Goal: Information Seeking & Learning: Learn about a topic

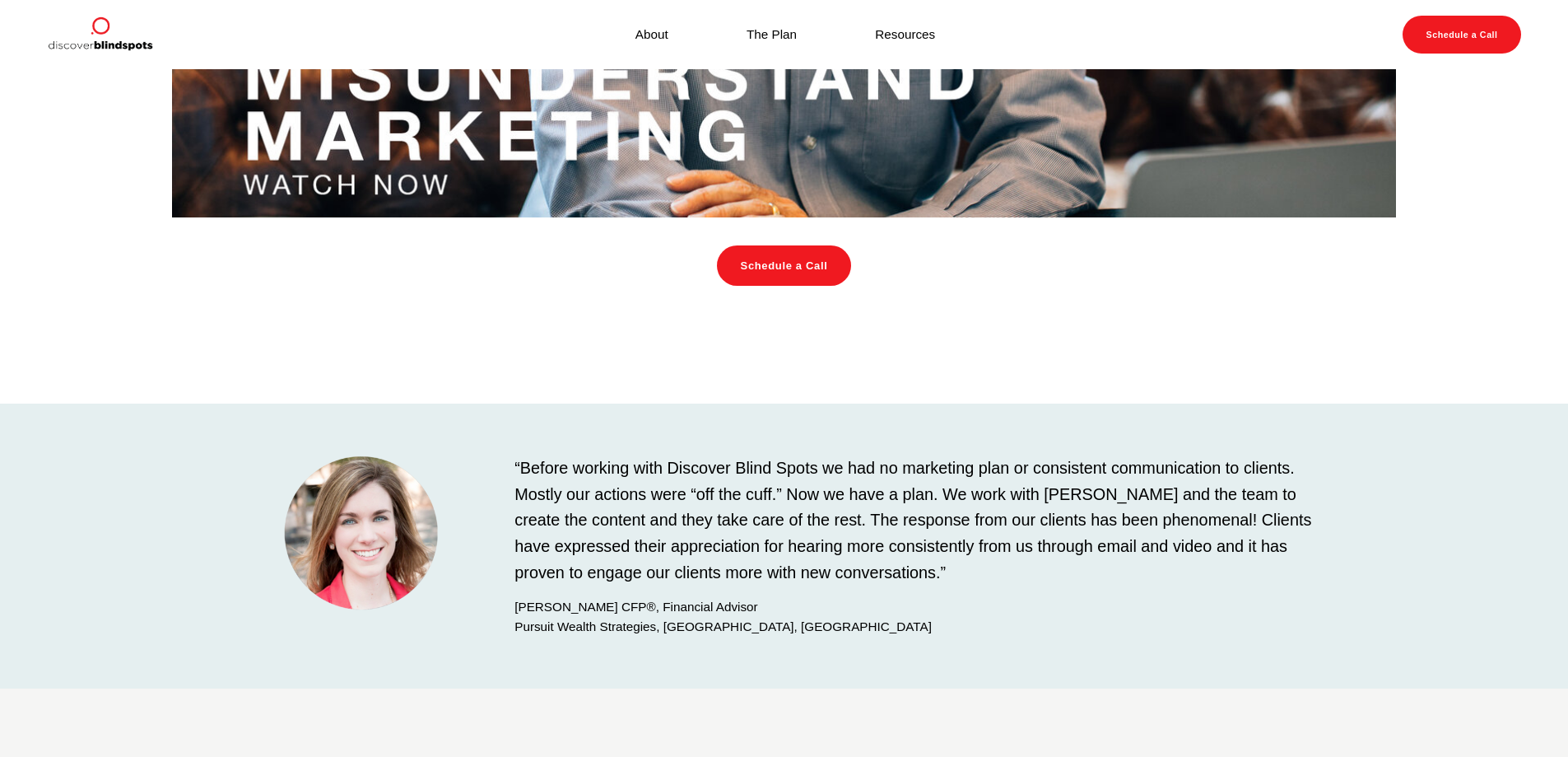
scroll to position [2037, 0]
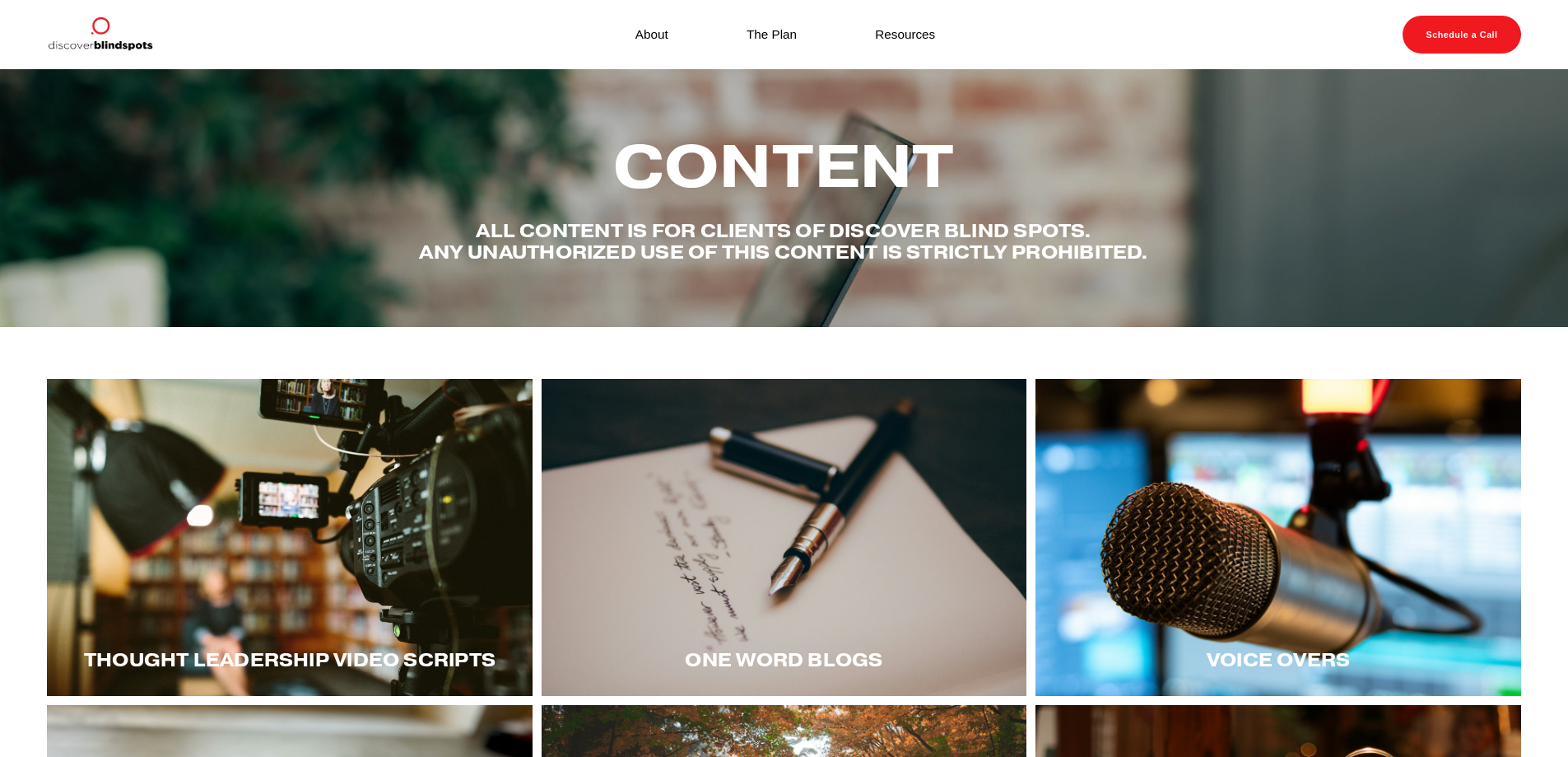
scroll to position [82, 0]
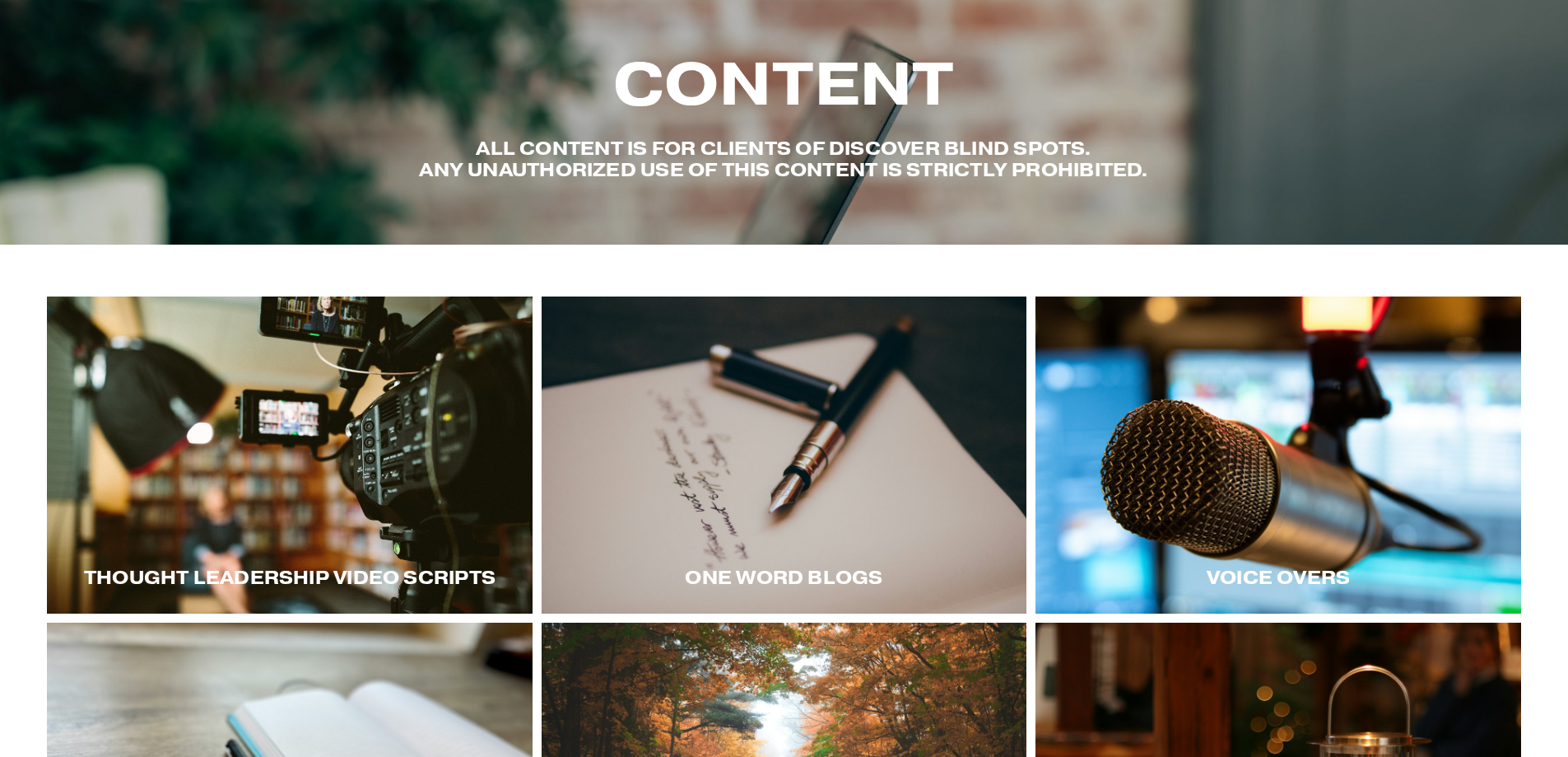
click at [1290, 480] on div at bounding box center [1278, 455] width 486 height 317
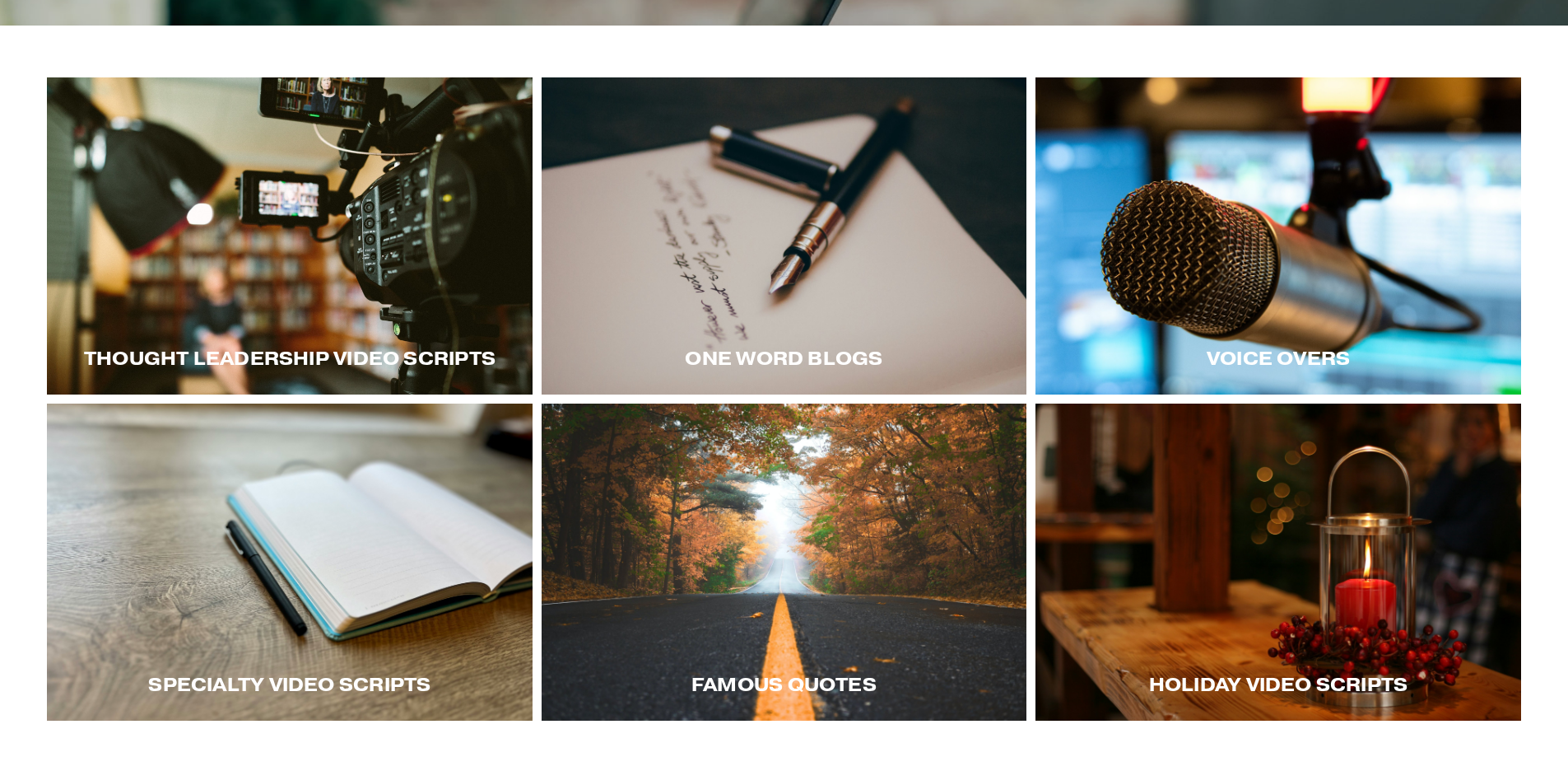
scroll to position [412, 0]
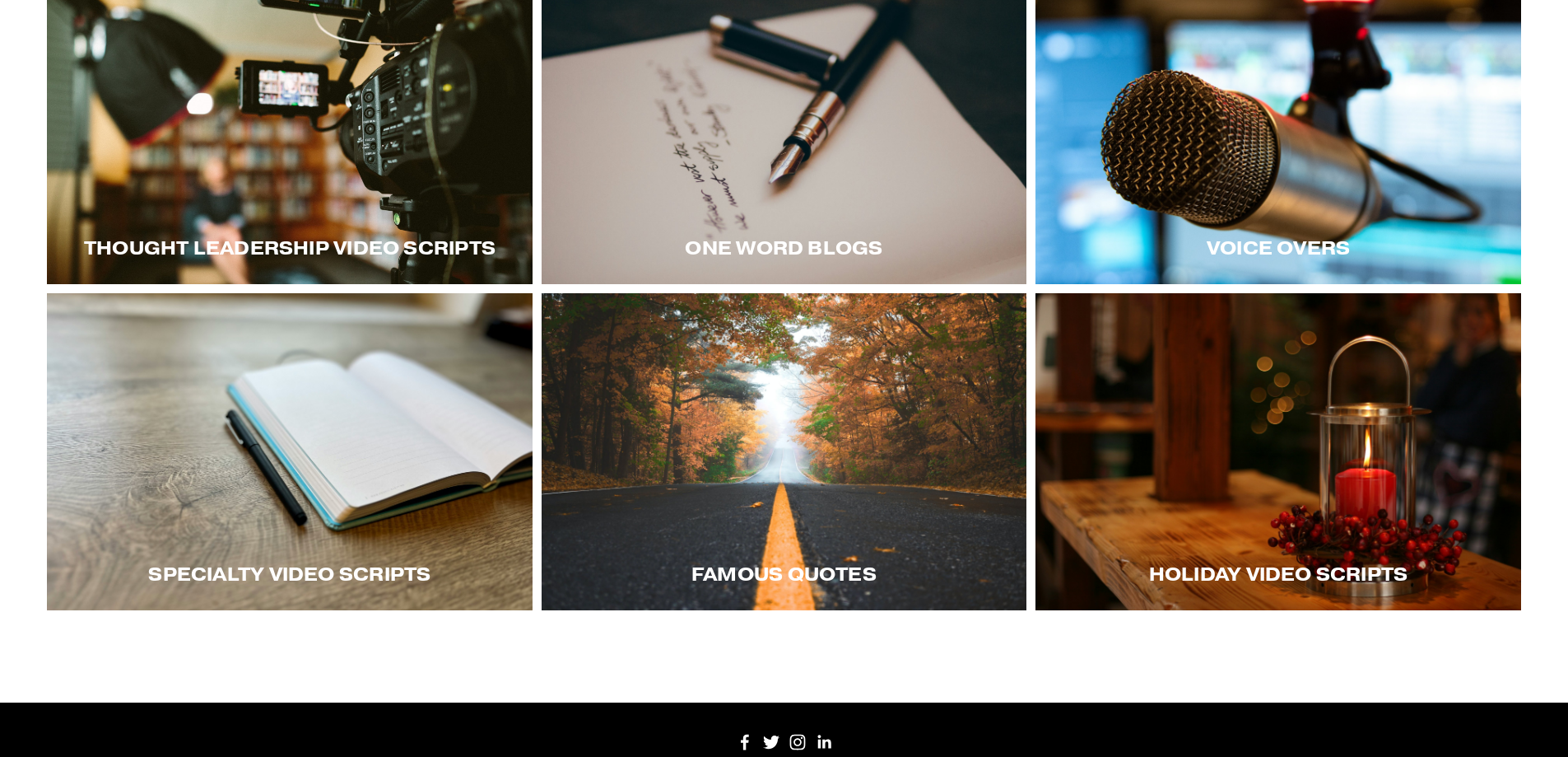
click at [358, 475] on div at bounding box center [289, 451] width 486 height 317
click at [805, 534] on div at bounding box center [784, 451] width 486 height 317
click at [1230, 473] on div at bounding box center [1278, 451] width 486 height 317
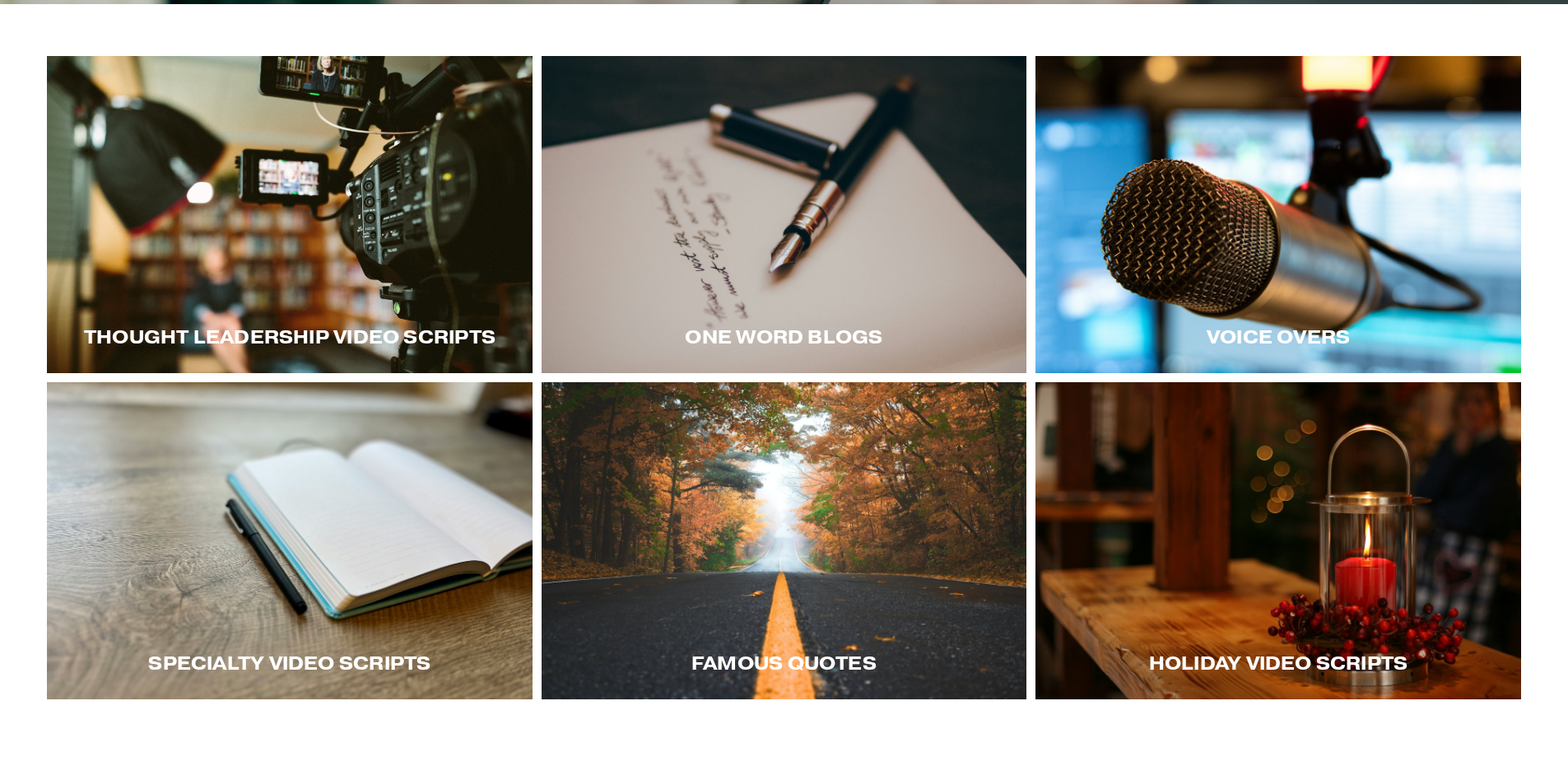
scroll to position [74, 0]
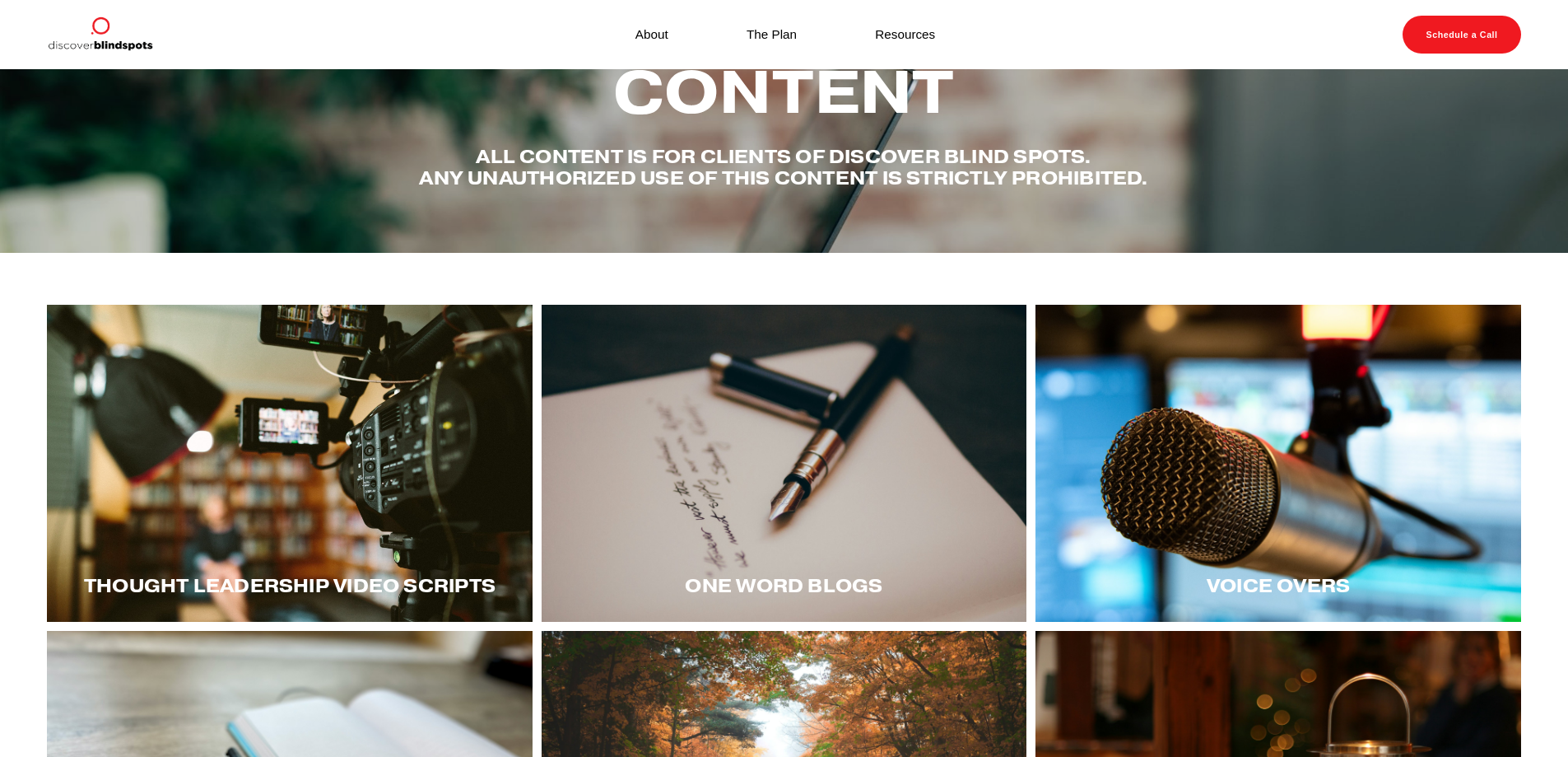
click at [814, 486] on div at bounding box center [784, 463] width 486 height 317
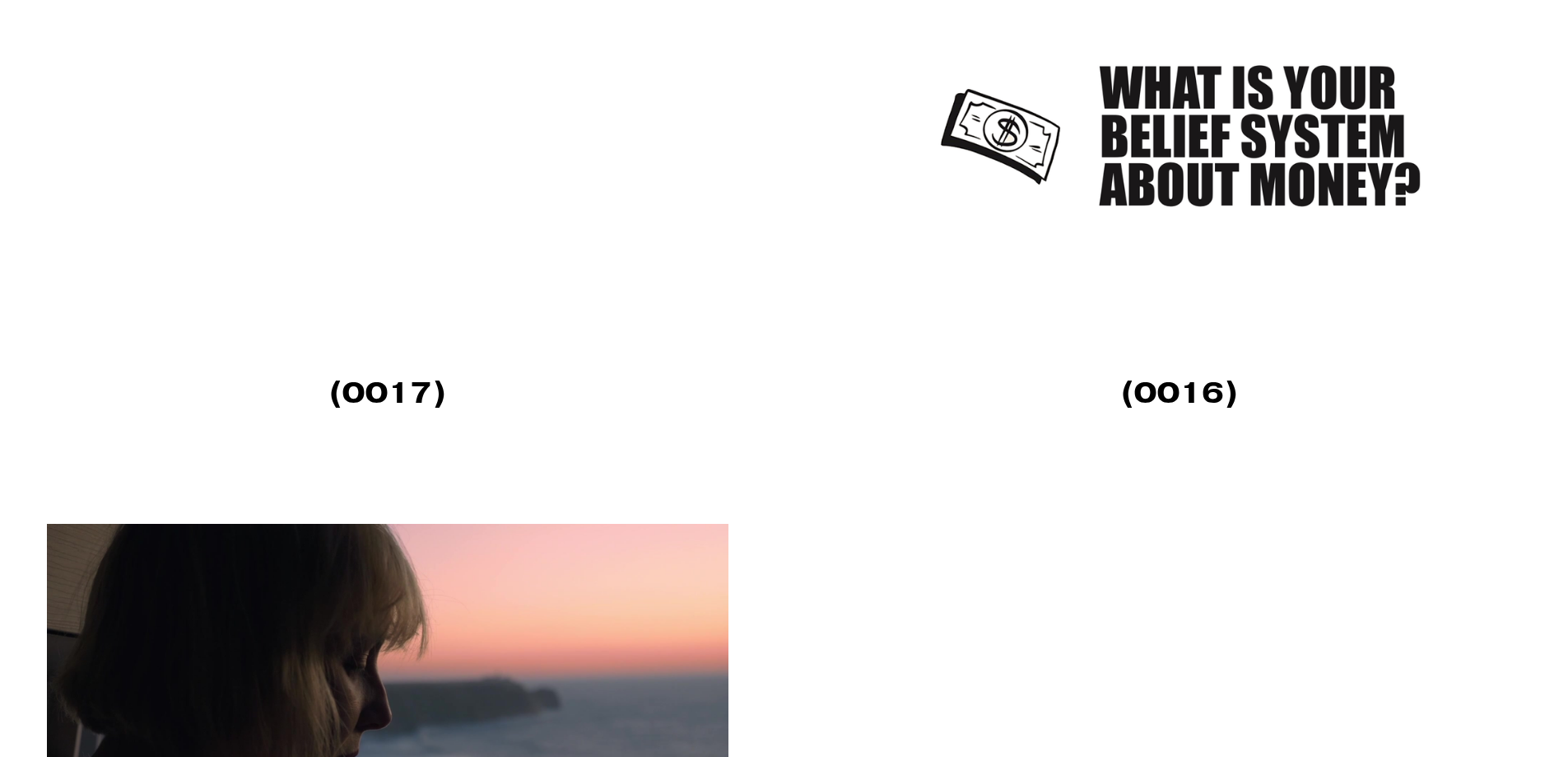
scroll to position [3705, 0]
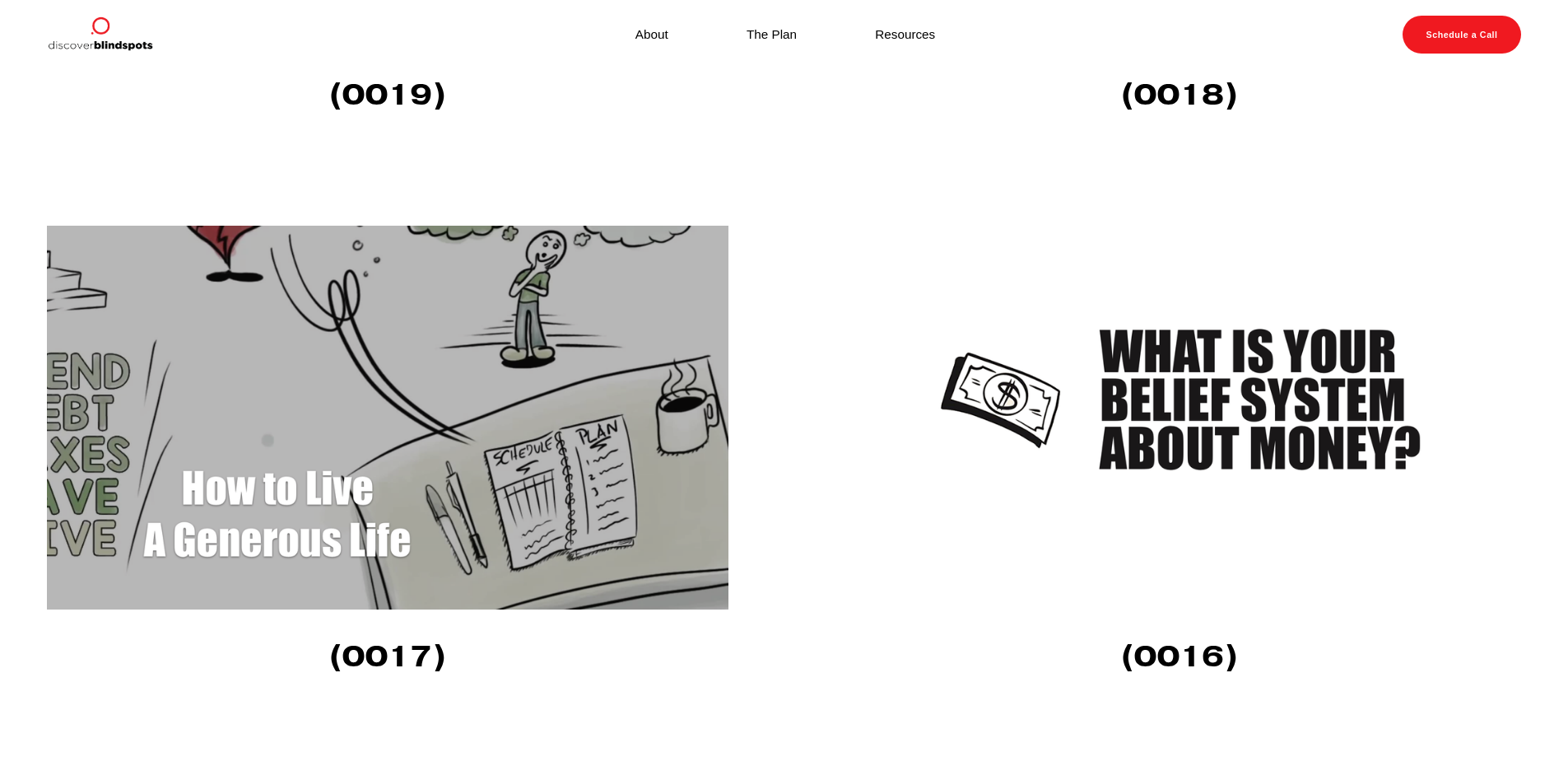
click at [1237, 407] on img at bounding box center [1179, 417] width 681 height 384
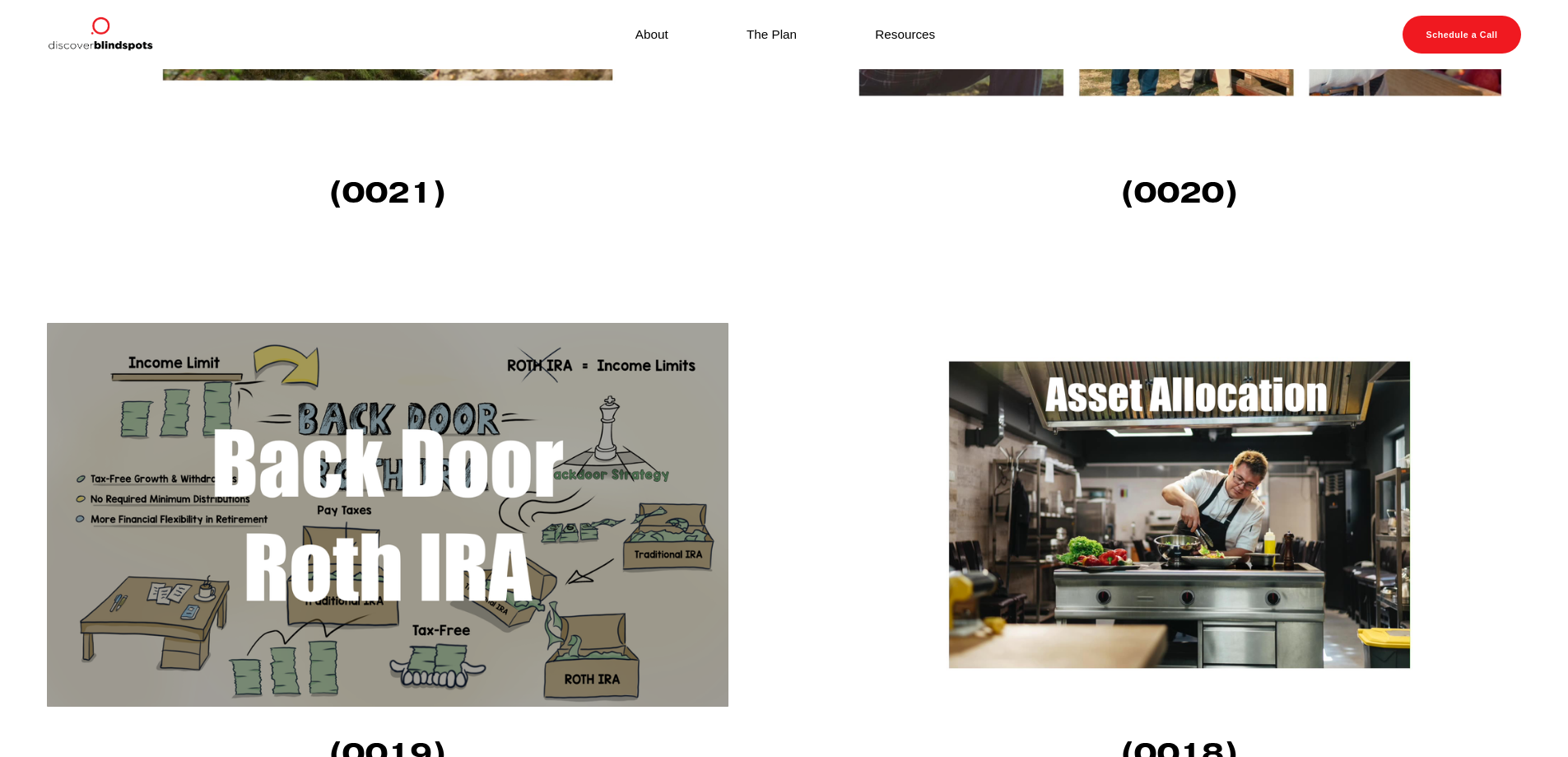
scroll to position [2634, 0]
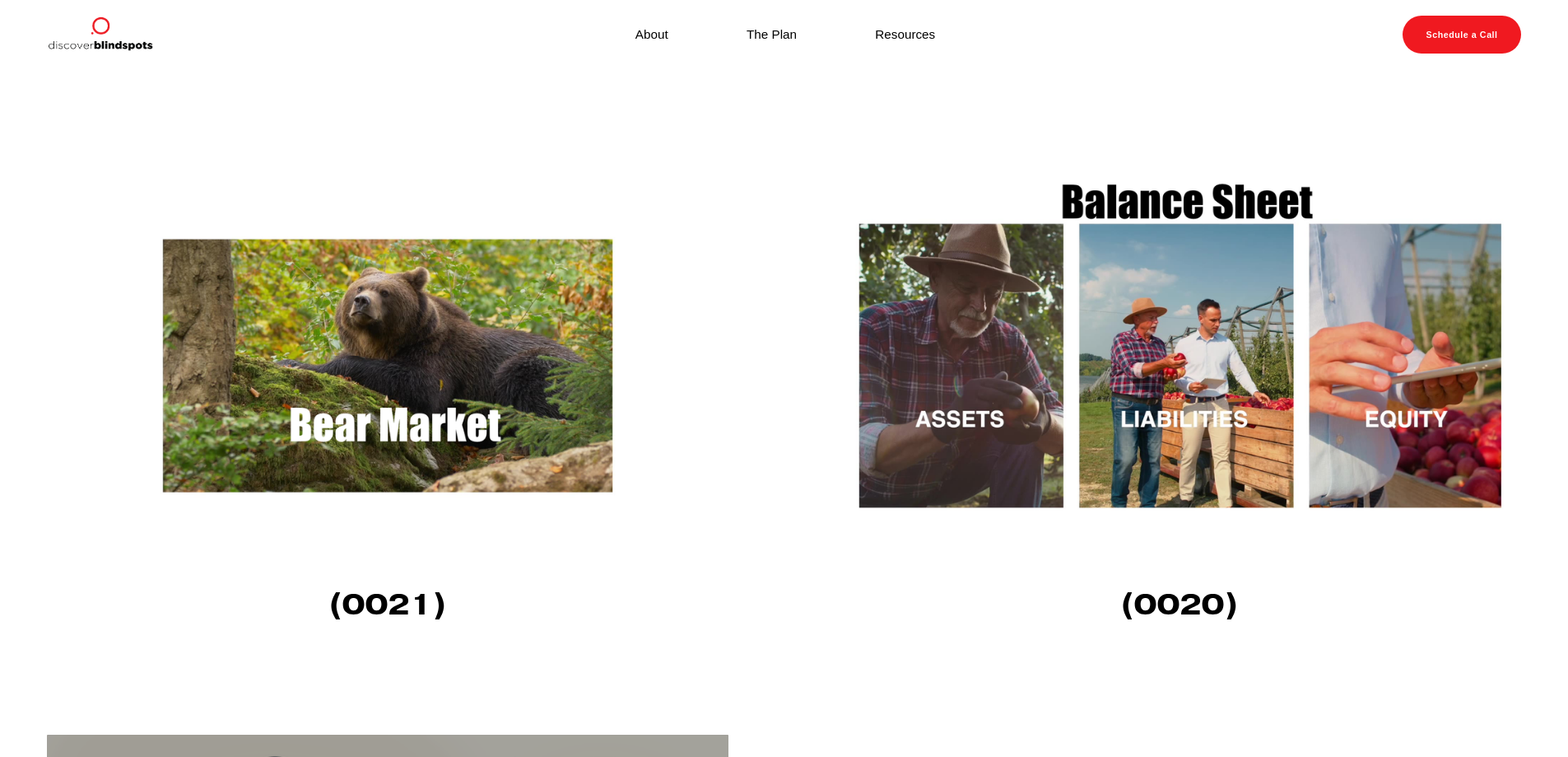
click at [373, 367] on img at bounding box center [387, 366] width 681 height 384
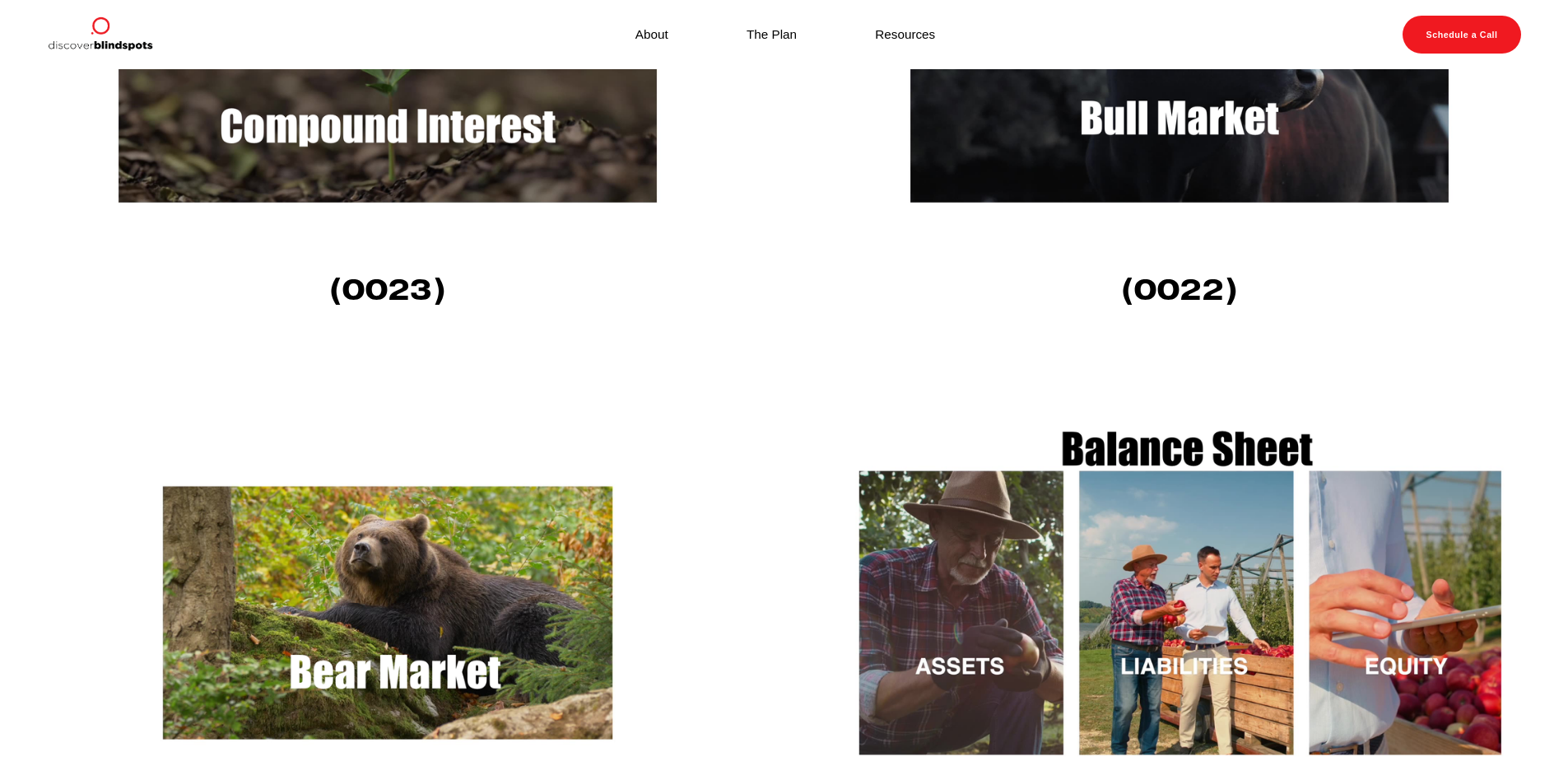
scroll to position [1975, 0]
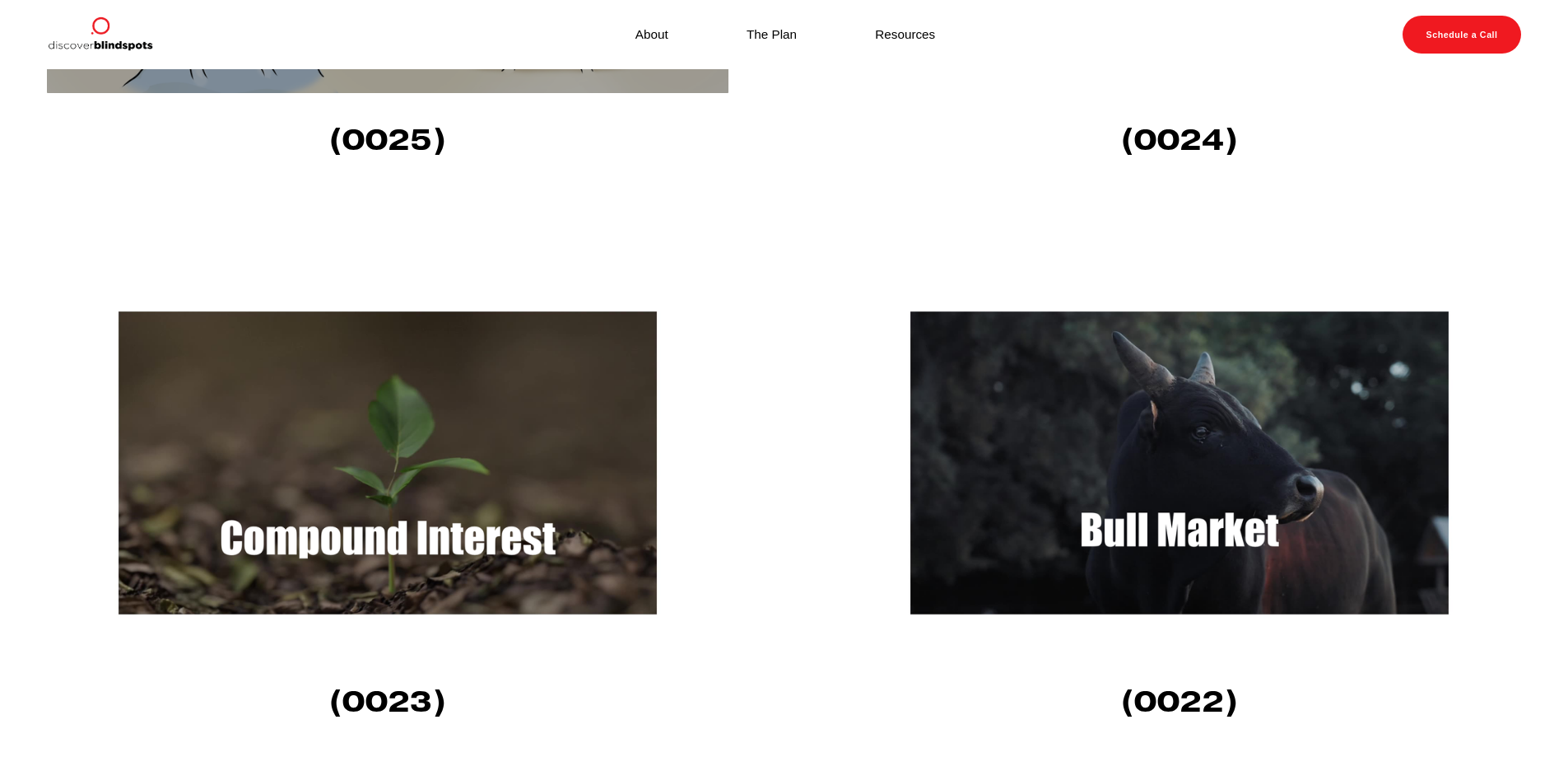
click at [1215, 404] on img at bounding box center [1179, 462] width 681 height 384
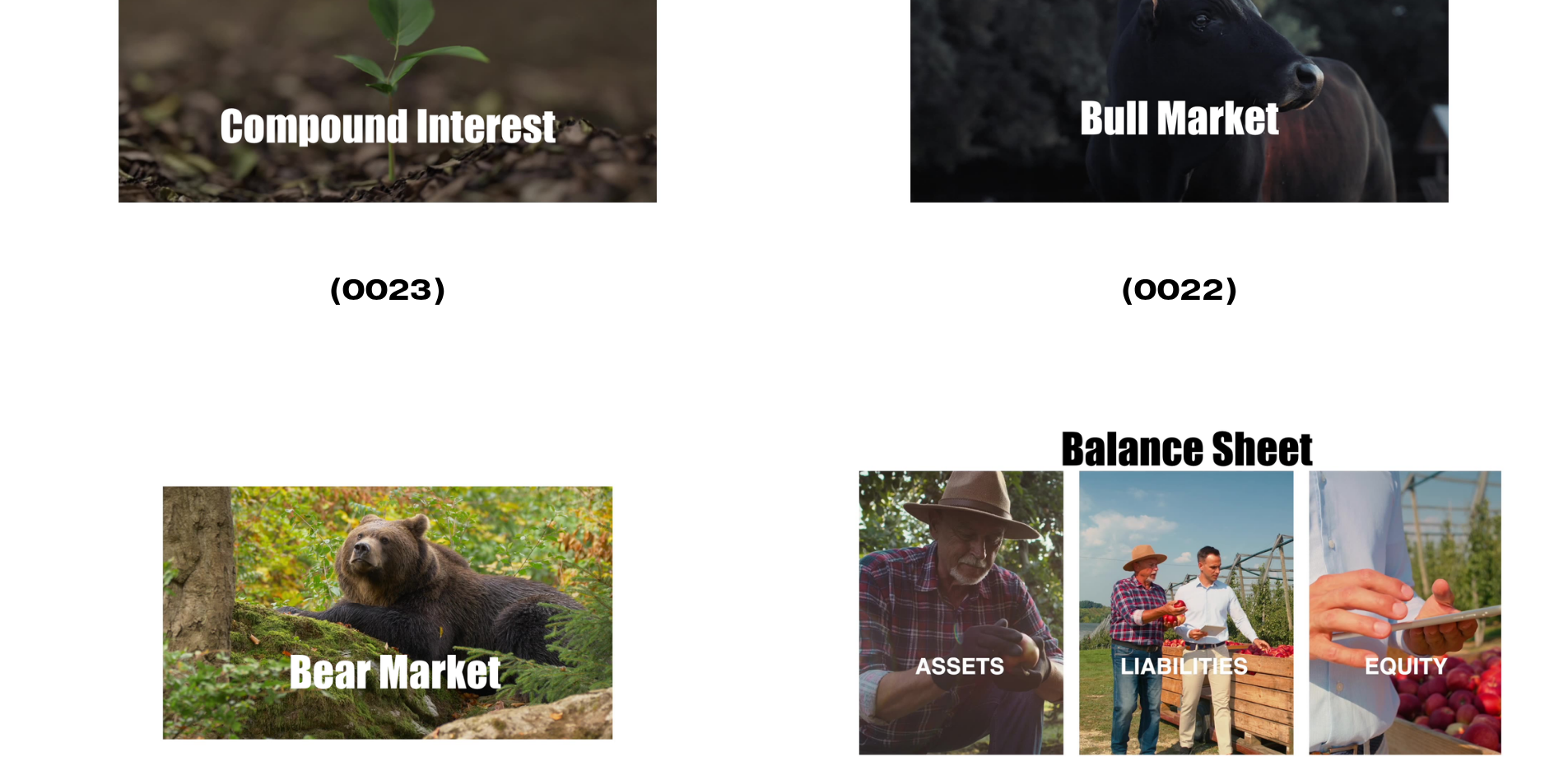
scroll to position [2716, 0]
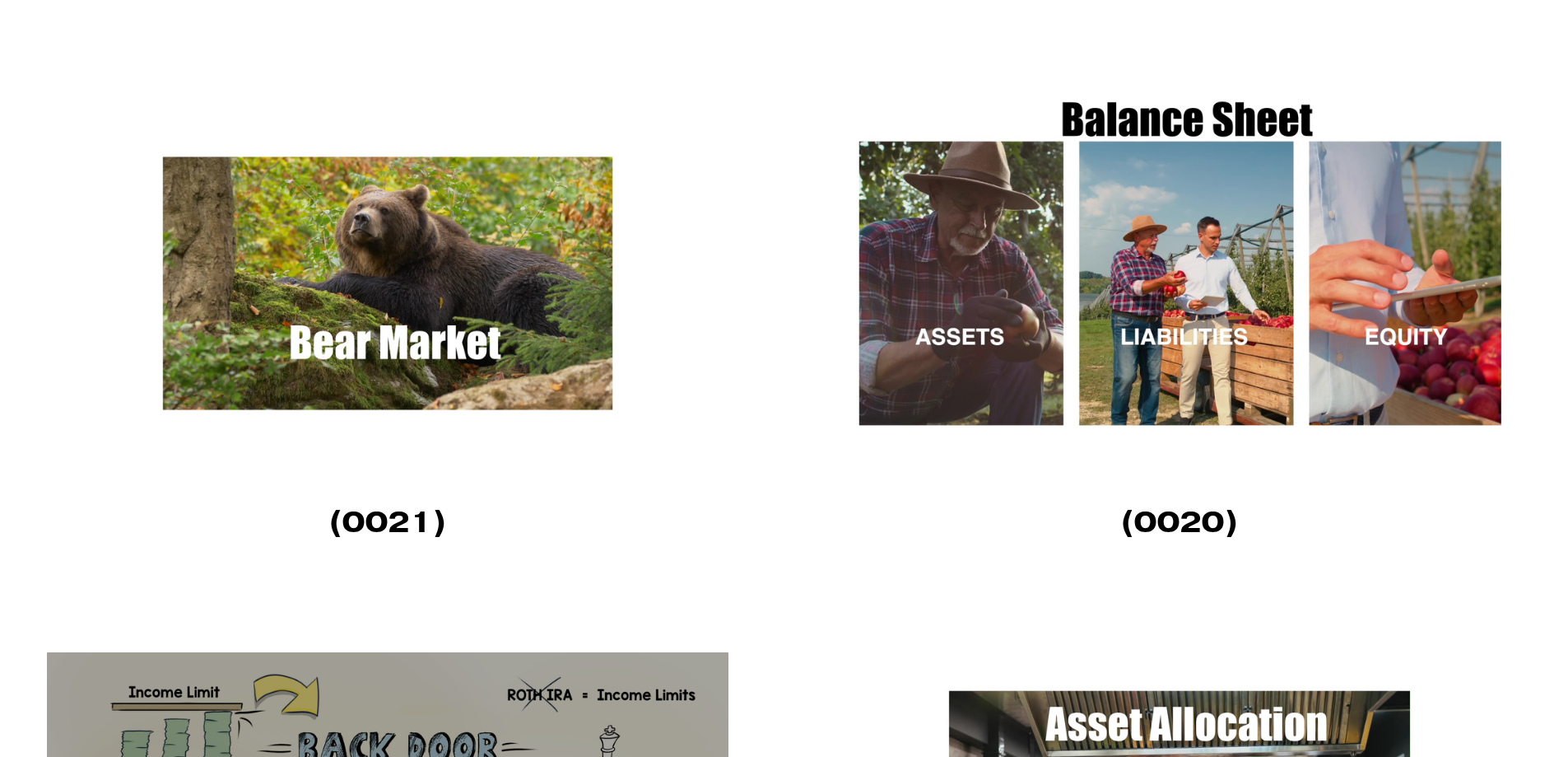
click at [1196, 356] on img at bounding box center [1179, 284] width 681 height 384
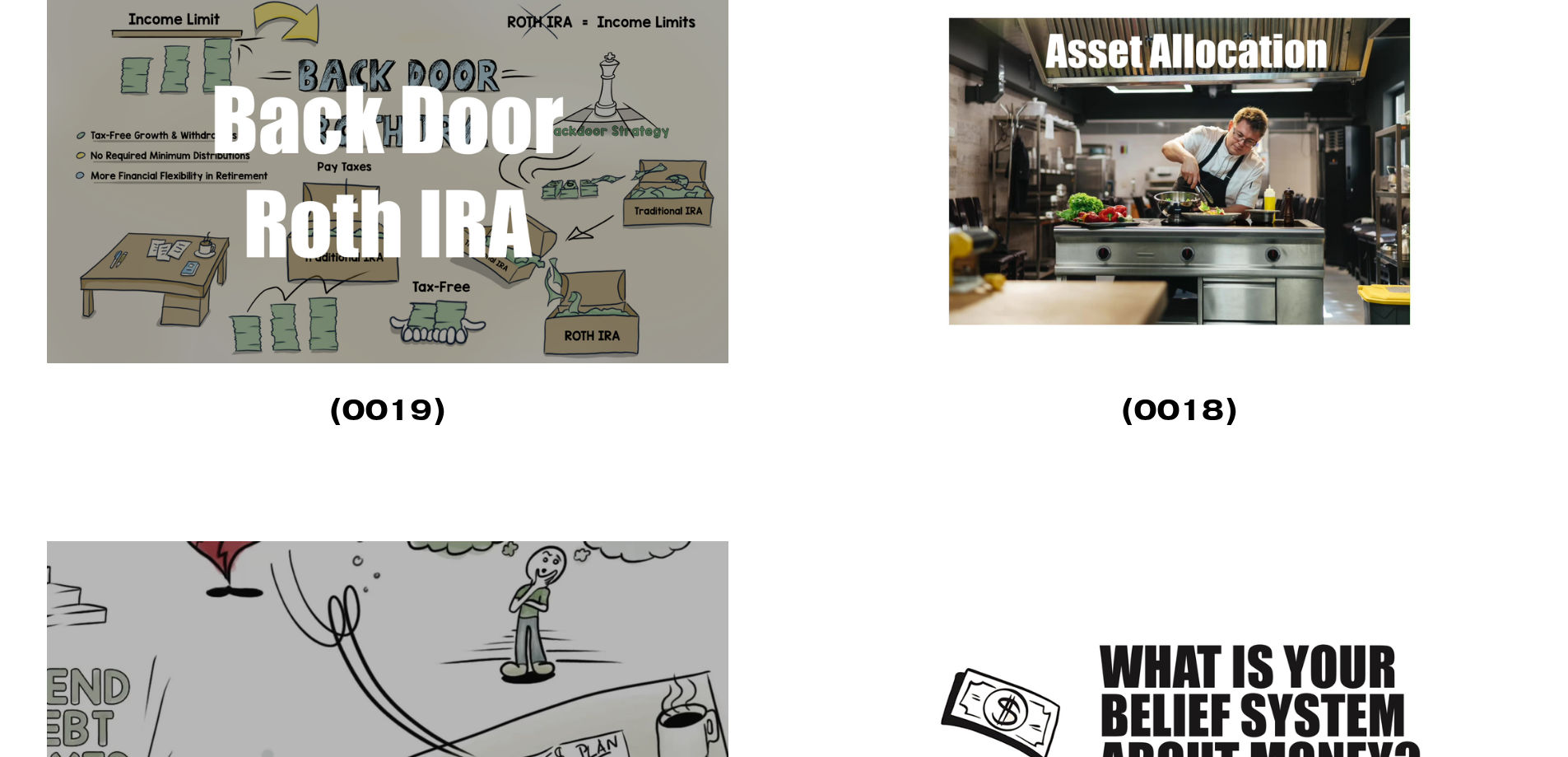
scroll to position [3210, 0]
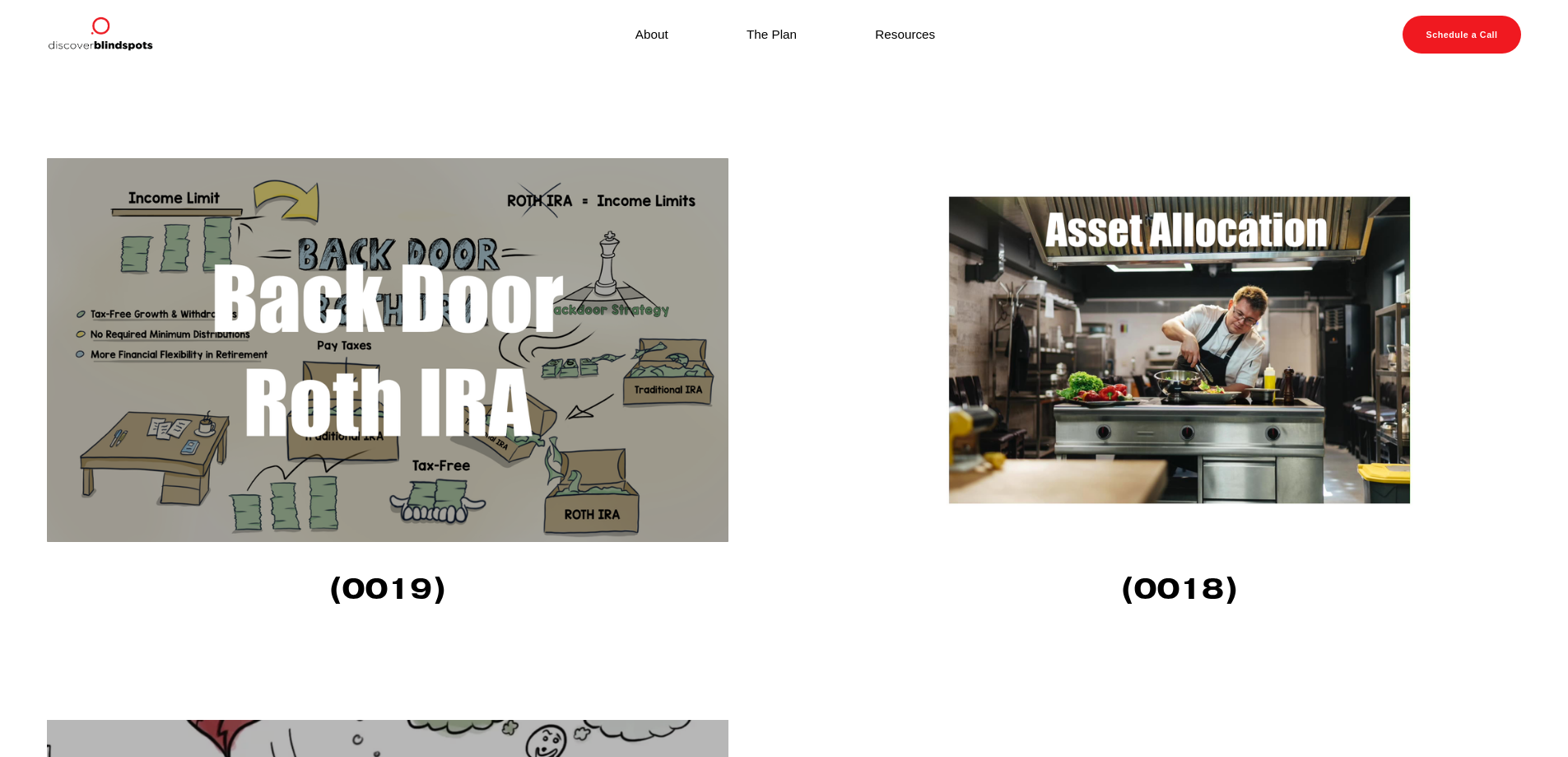
click at [1215, 447] on img at bounding box center [1179, 350] width 681 height 384
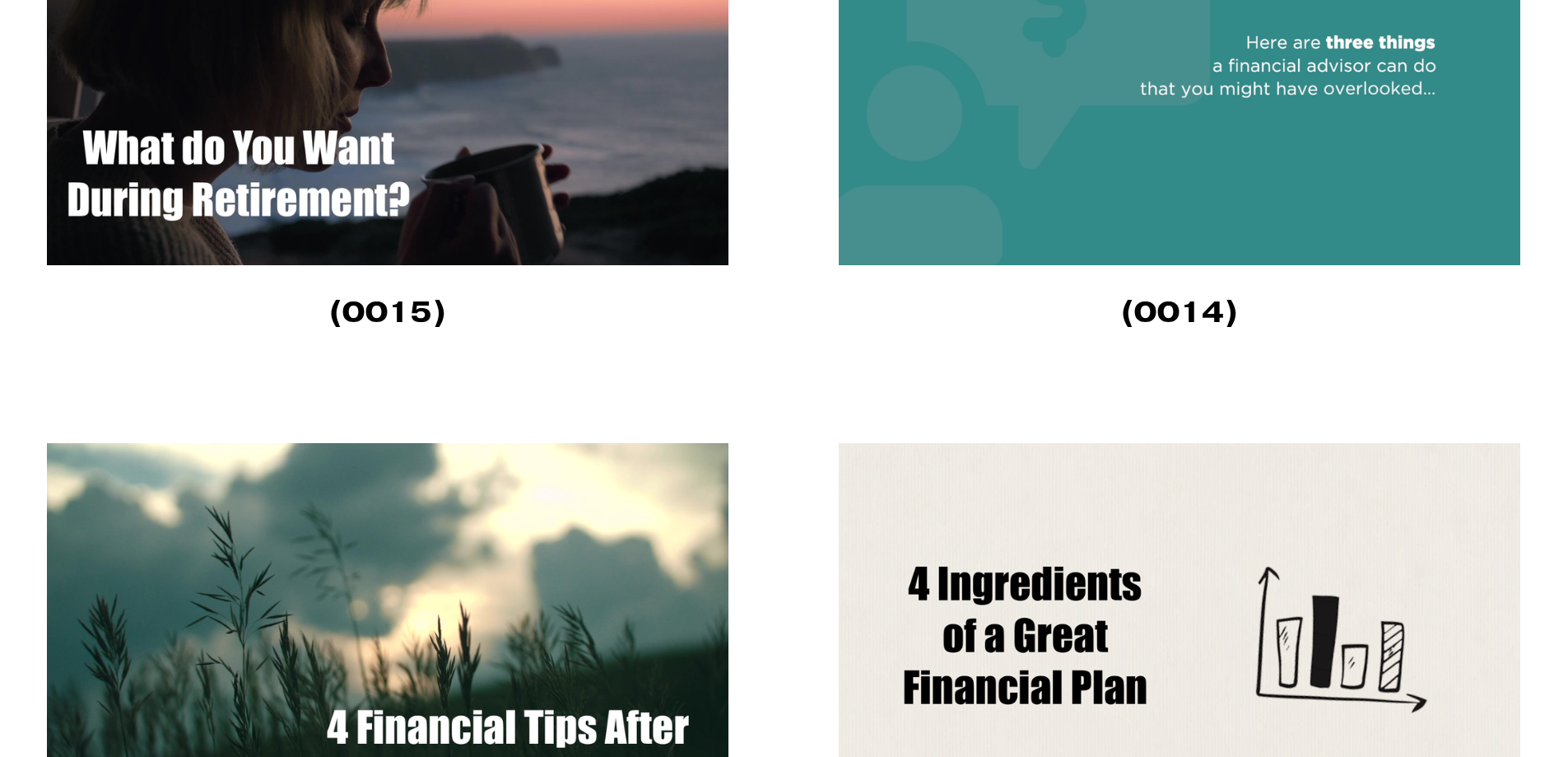
scroll to position [5022, 0]
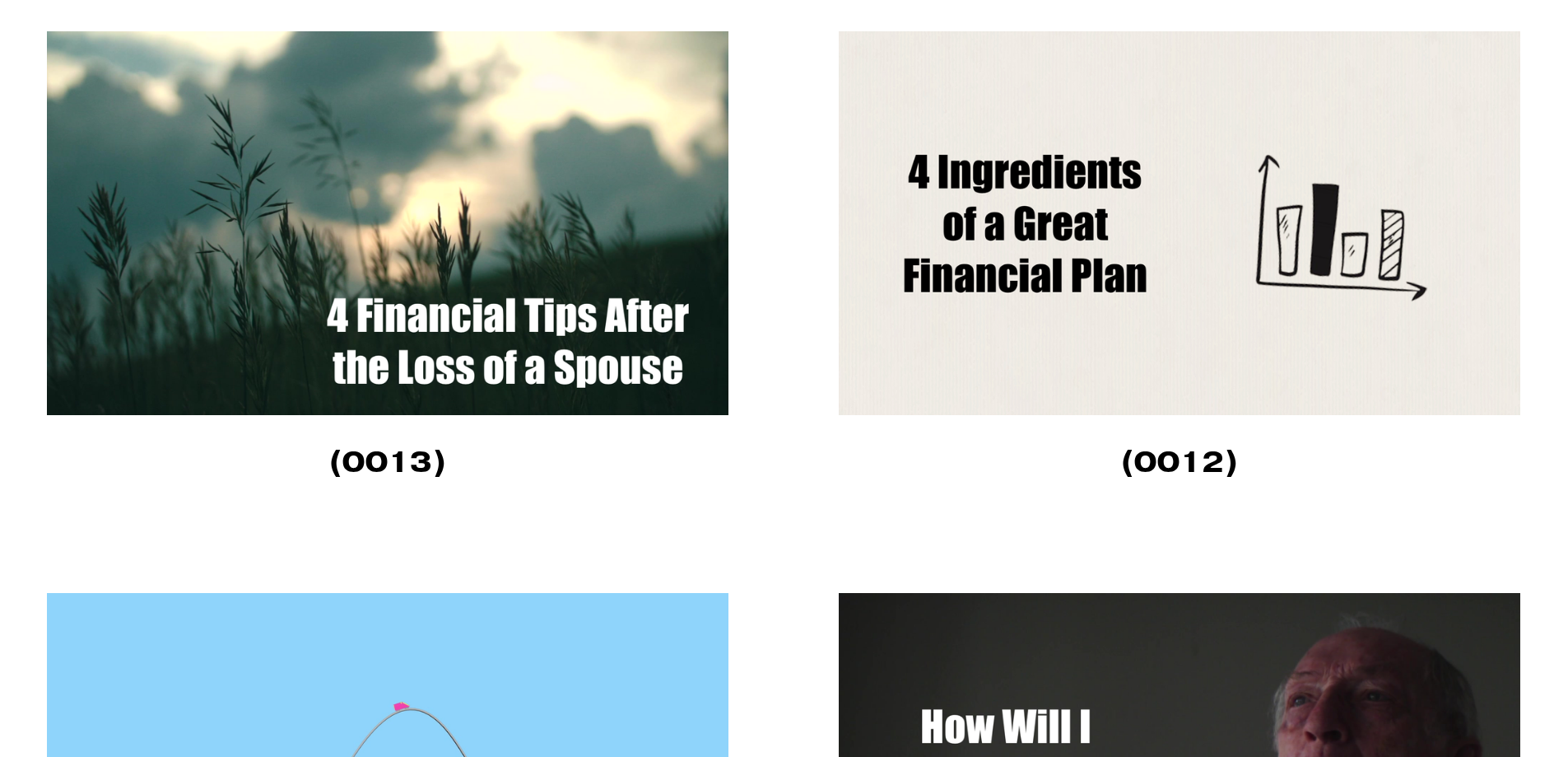
click at [1293, 304] on img at bounding box center [1179, 223] width 681 height 384
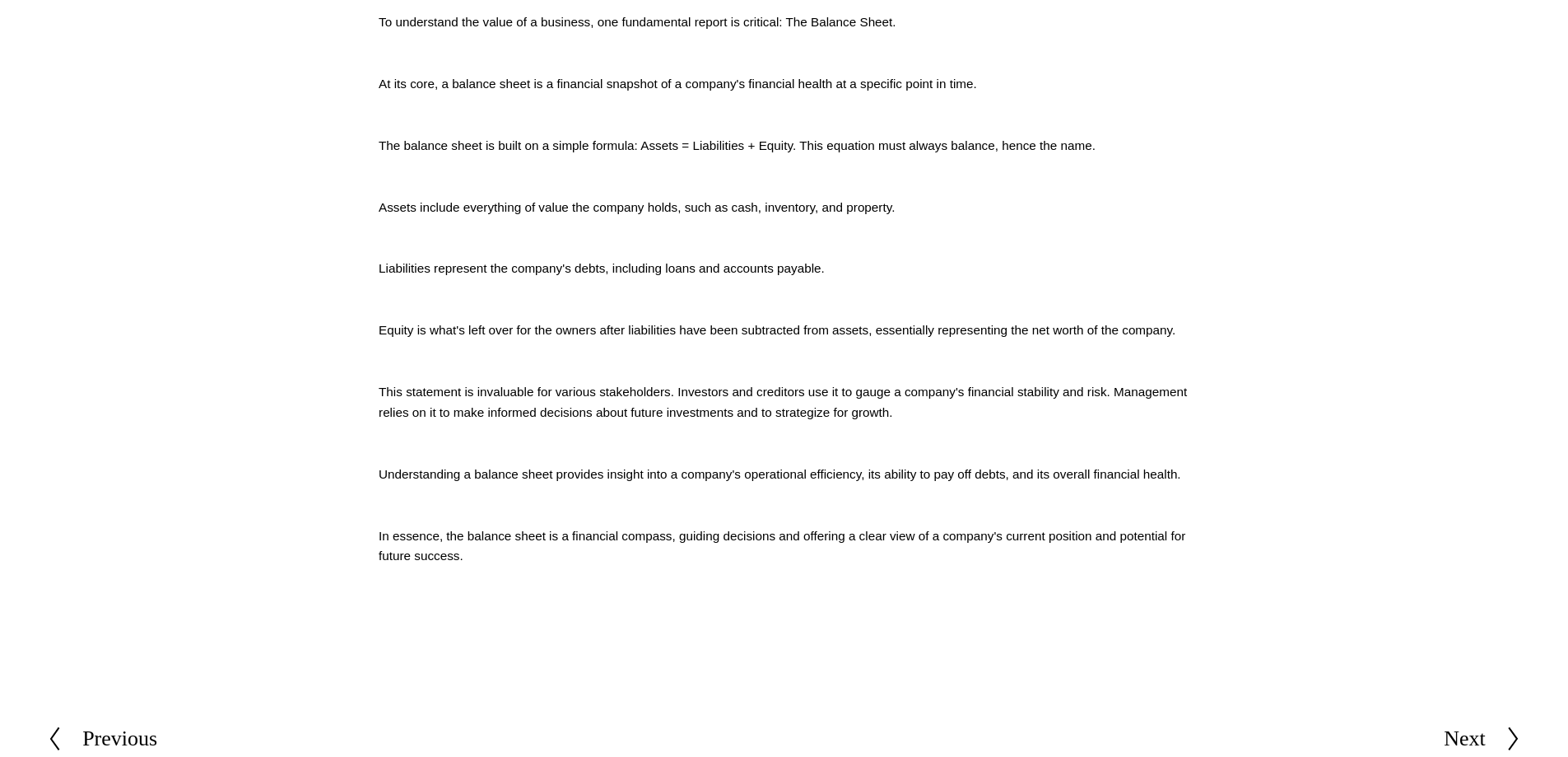
scroll to position [659, 0]
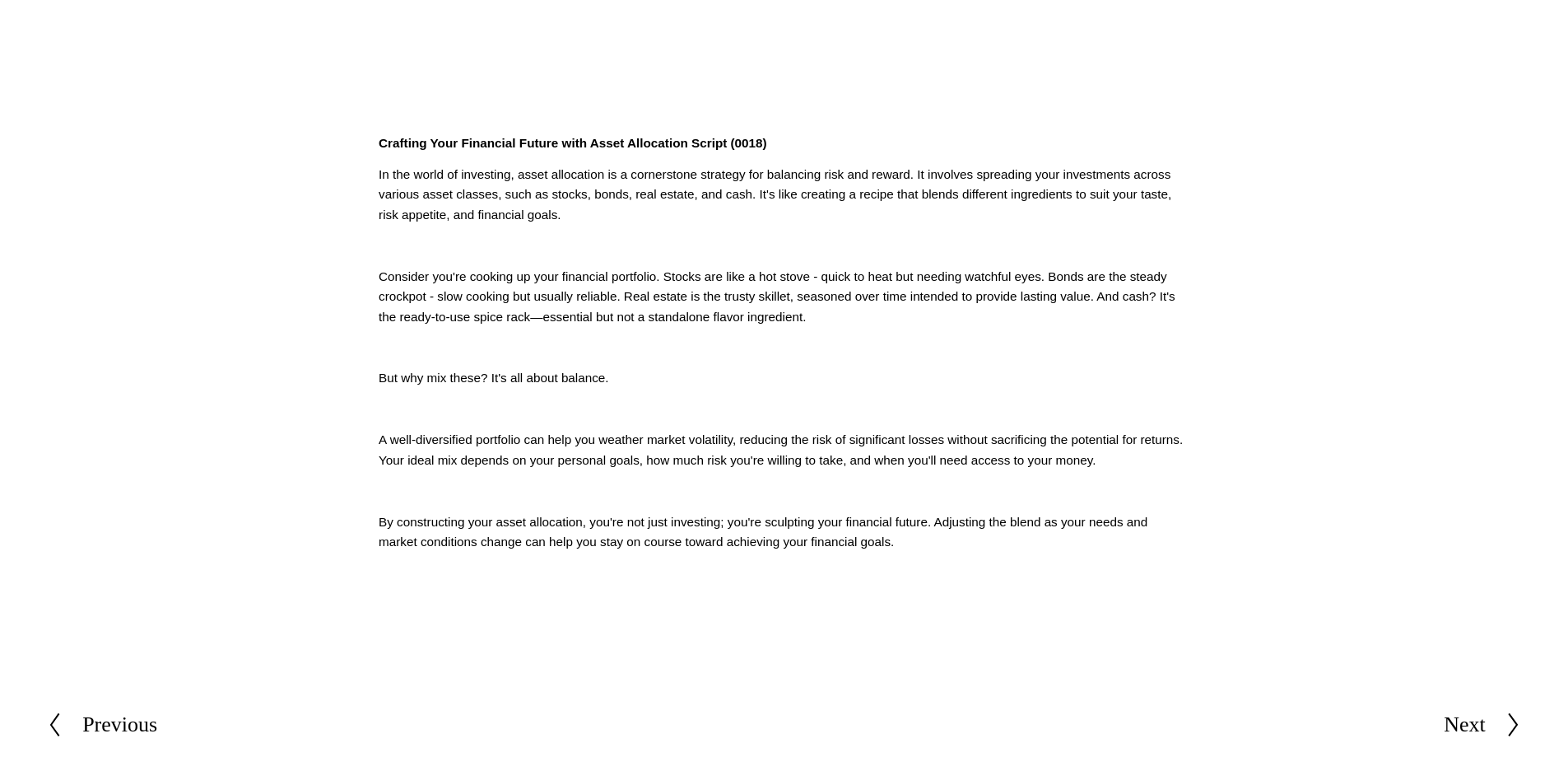
scroll to position [576, 0]
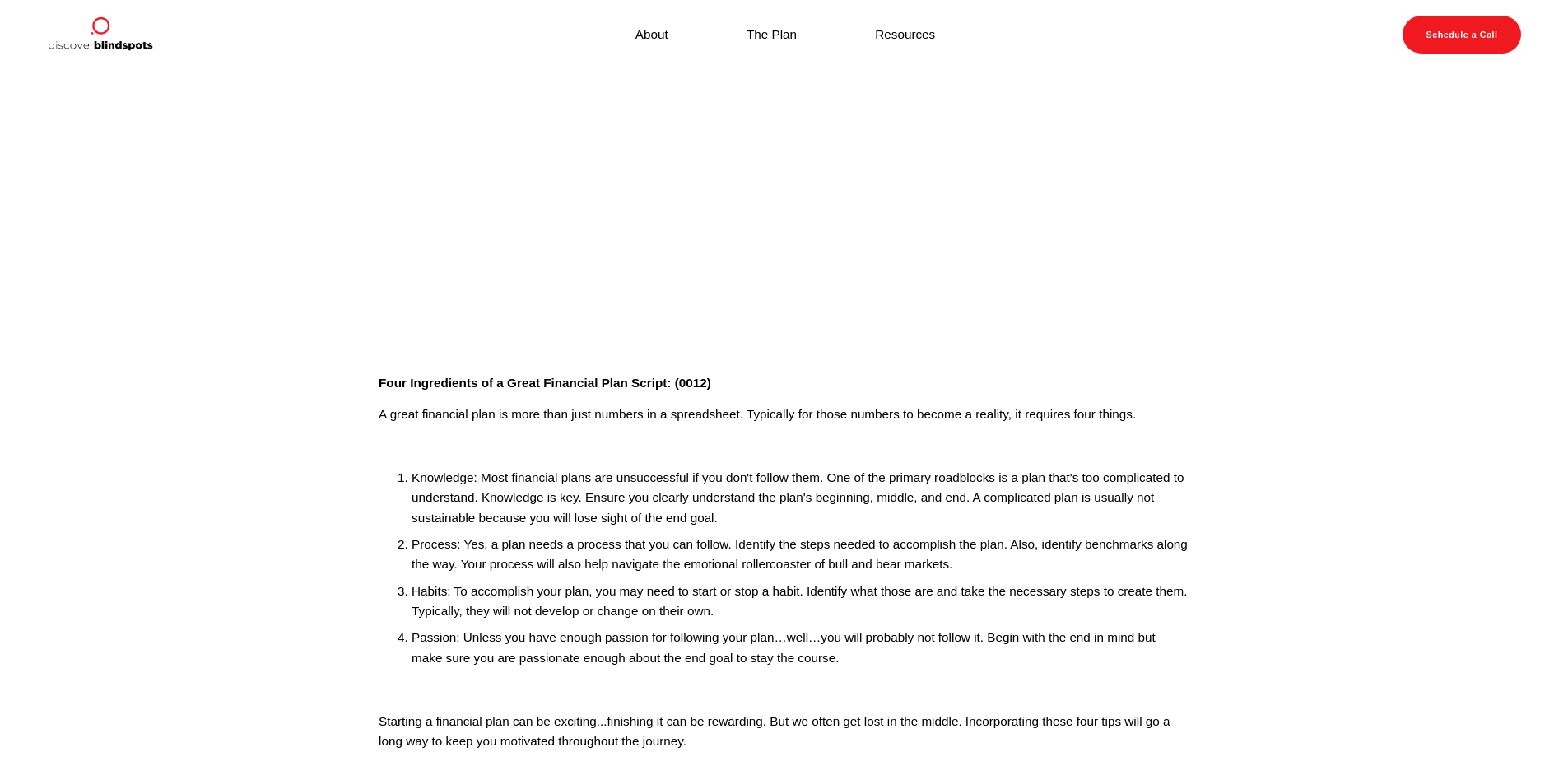
scroll to position [412, 0]
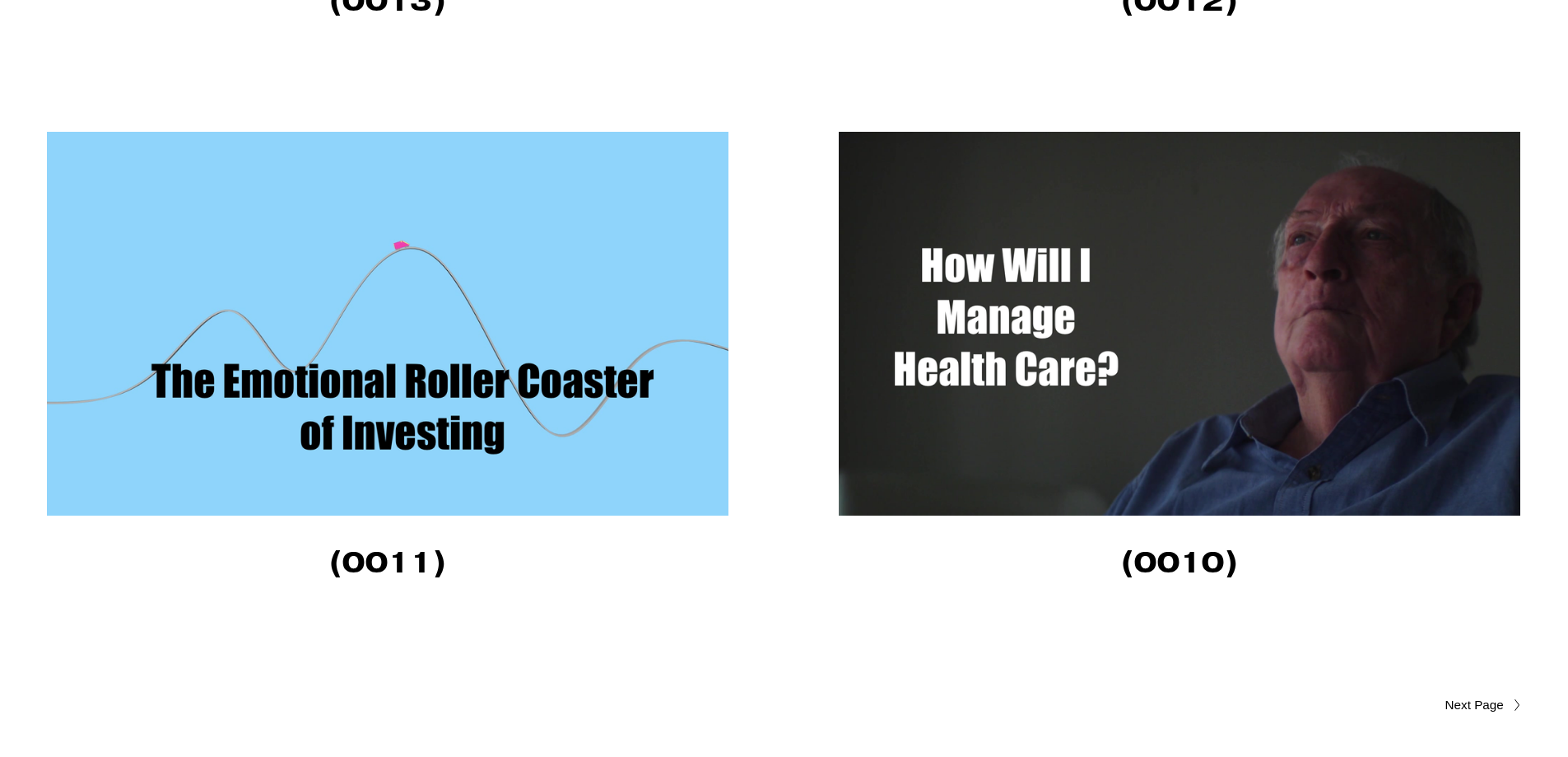
scroll to position [5762, 0]
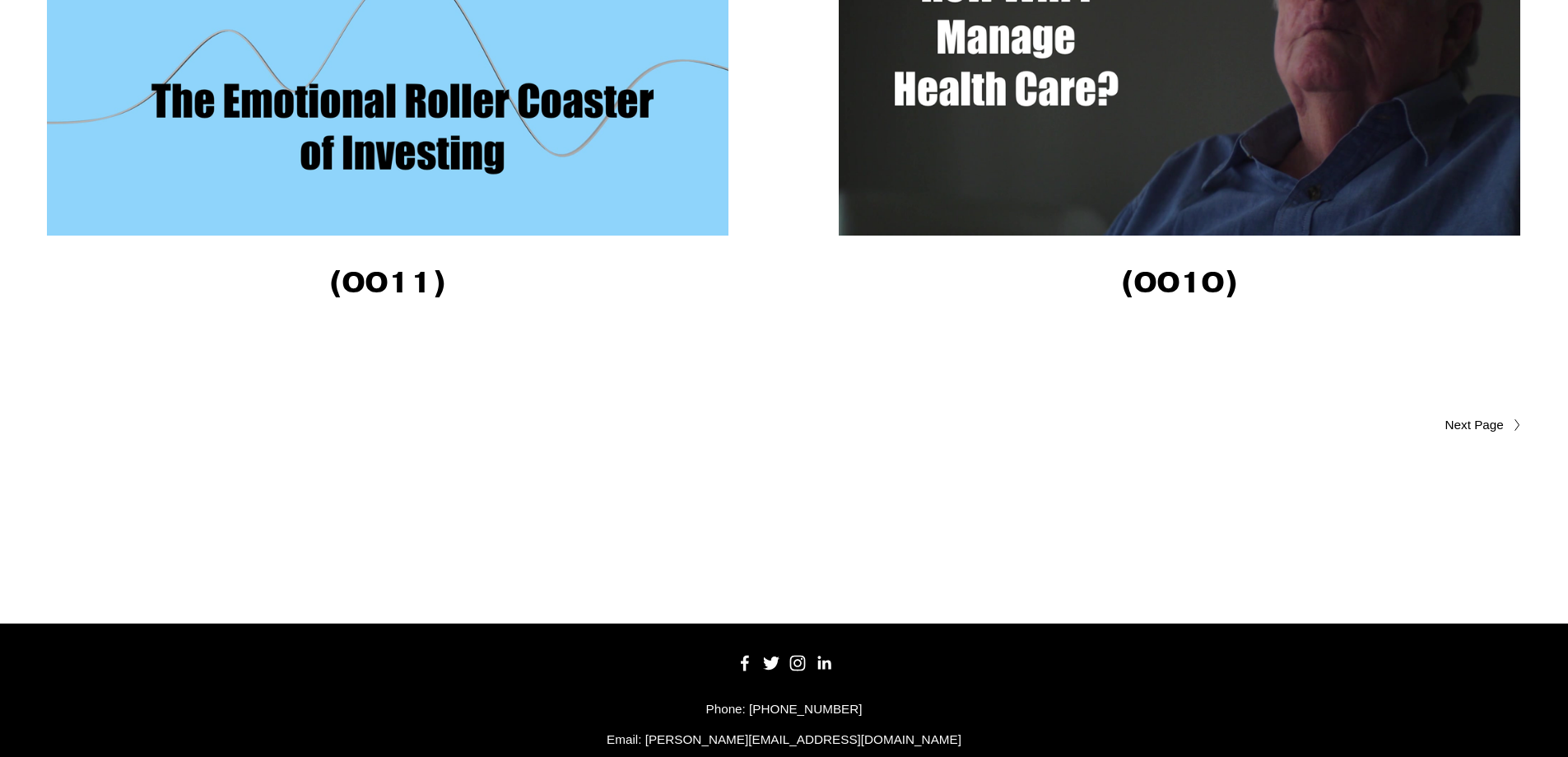
click at [1190, 92] on img at bounding box center [1179, 44] width 681 height 384
click at [1503, 435] on link "Older Posts" at bounding box center [1152, 424] width 736 height 20
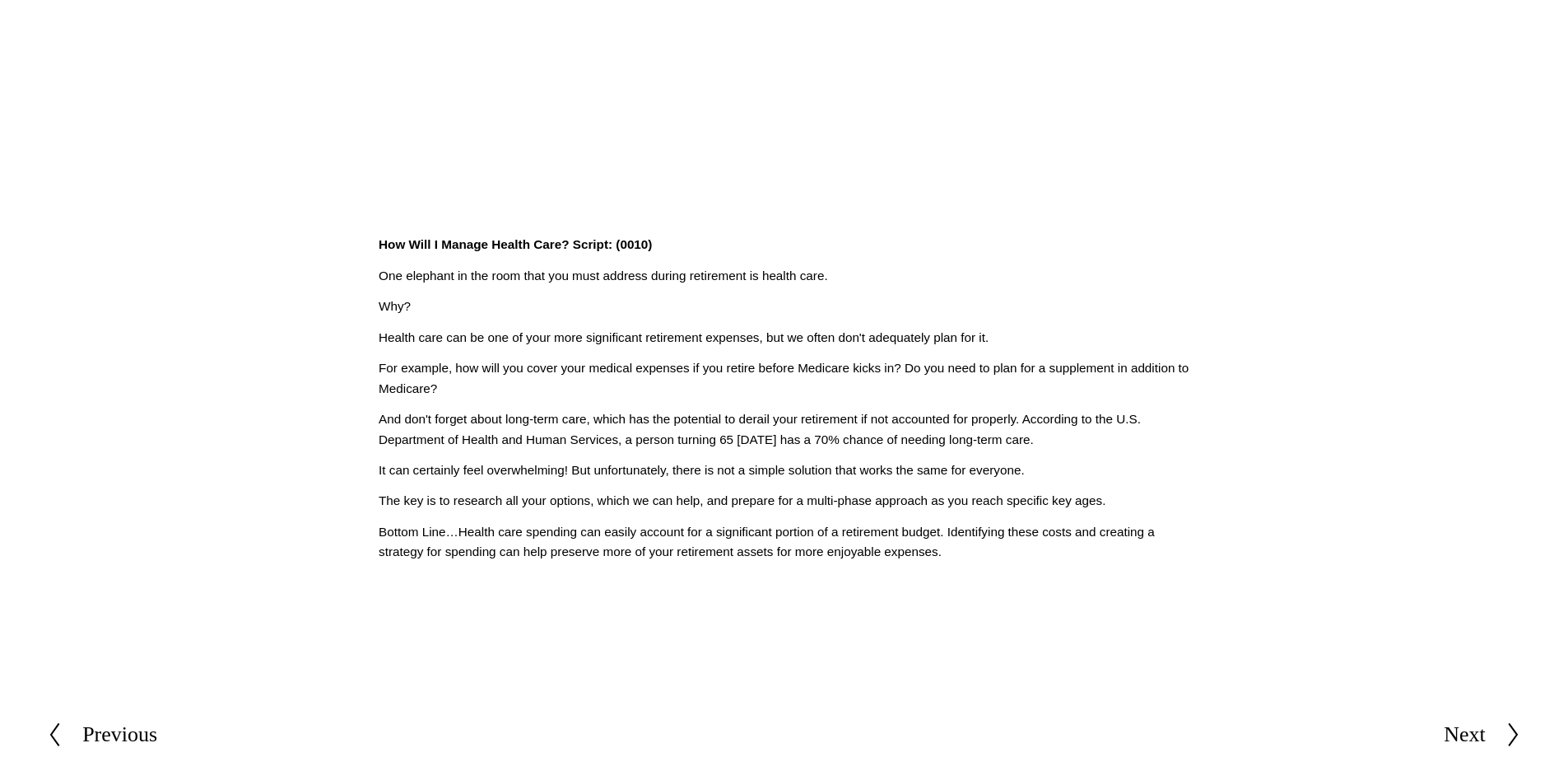
scroll to position [412, 0]
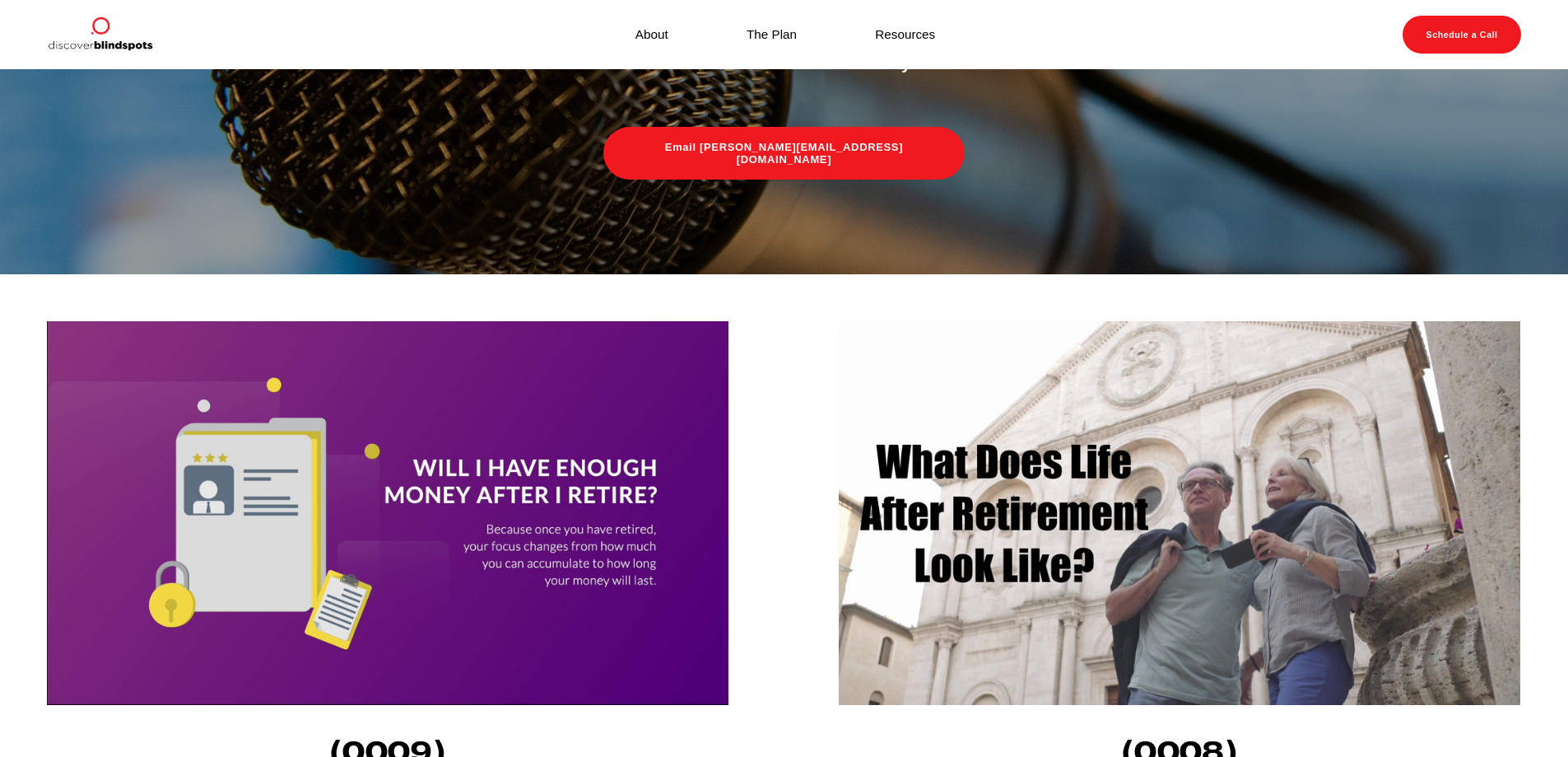
scroll to position [412, 0]
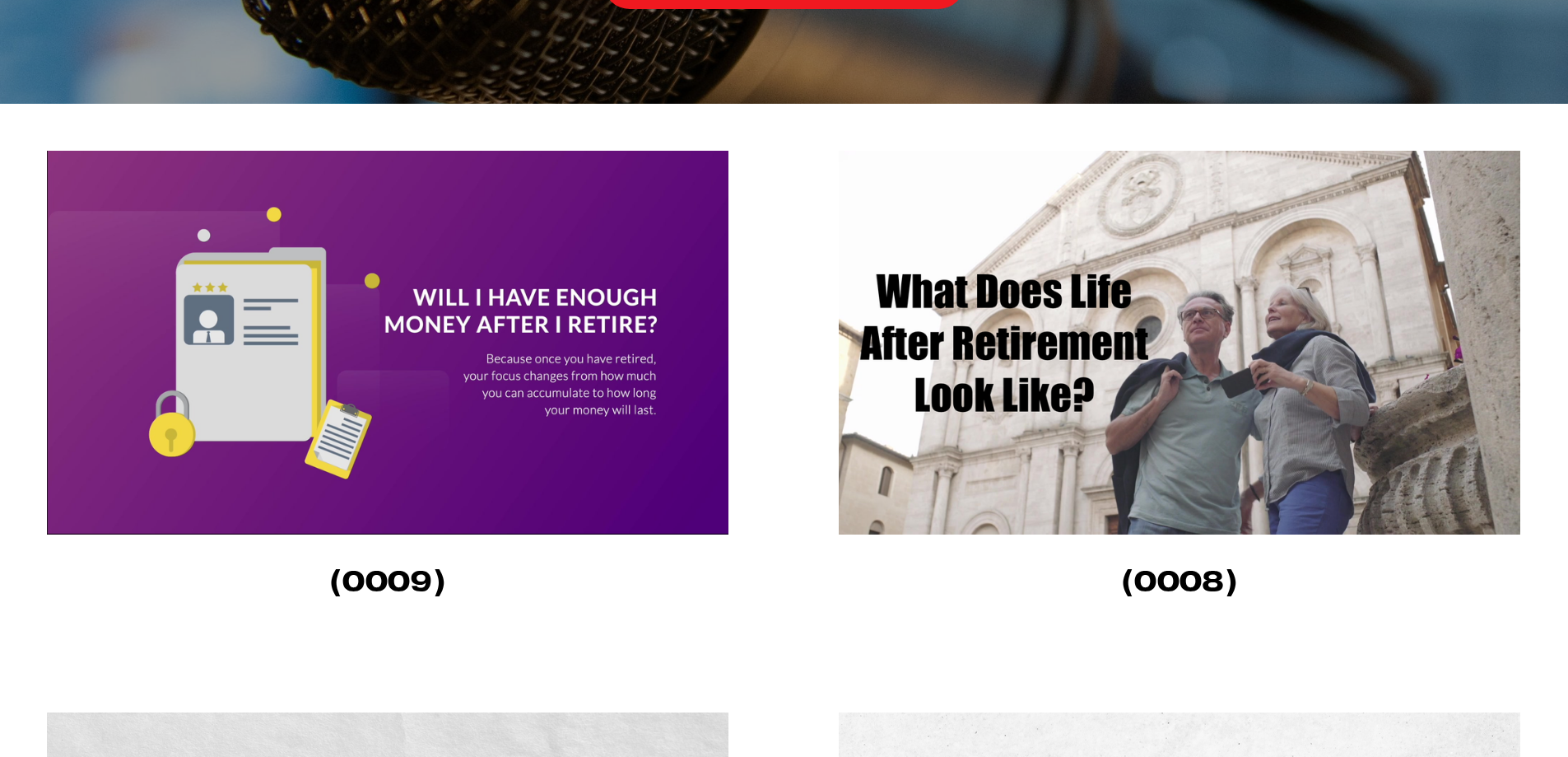
click at [436, 381] on img at bounding box center [387, 342] width 681 height 384
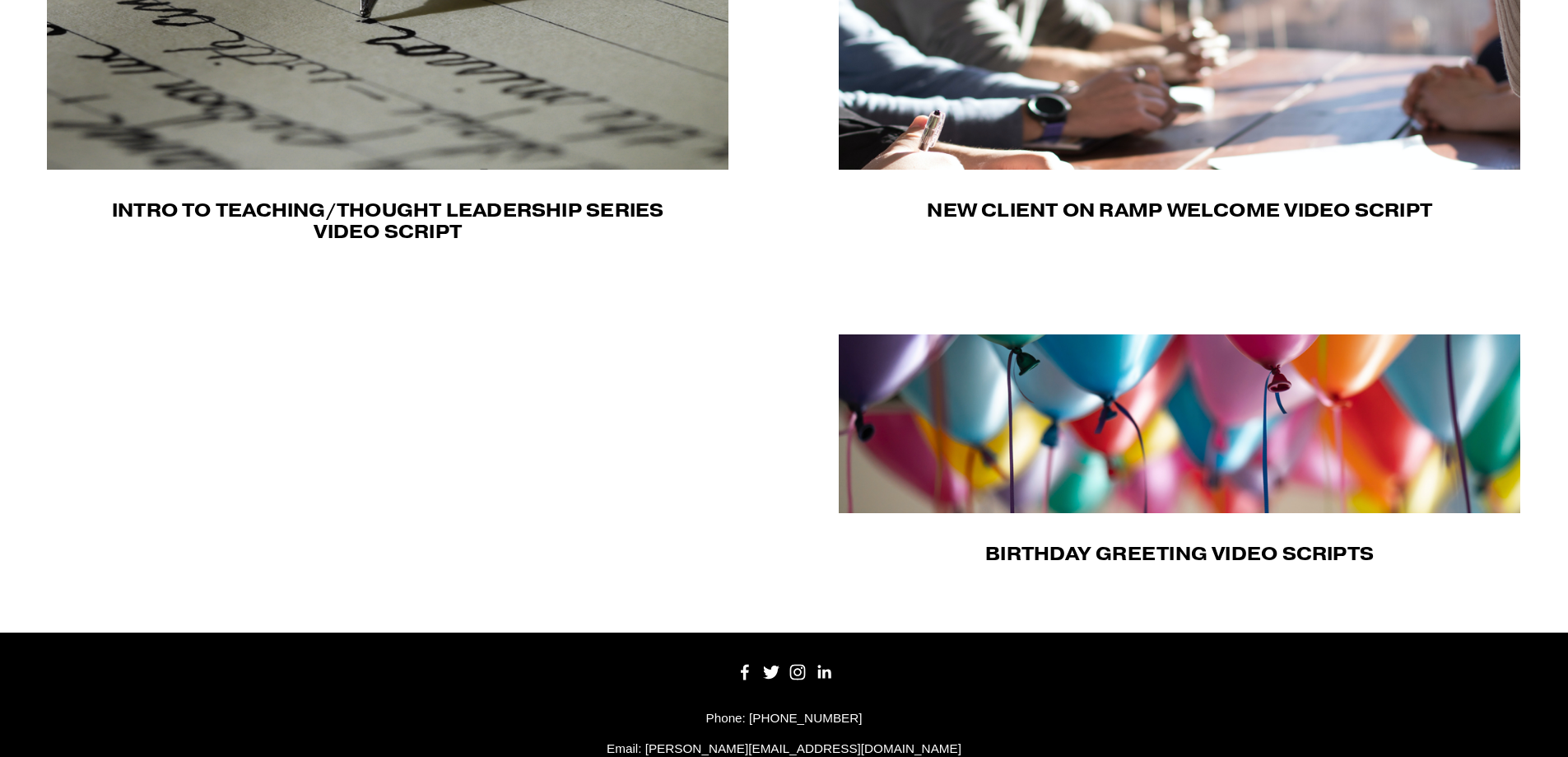
scroll to position [659, 0]
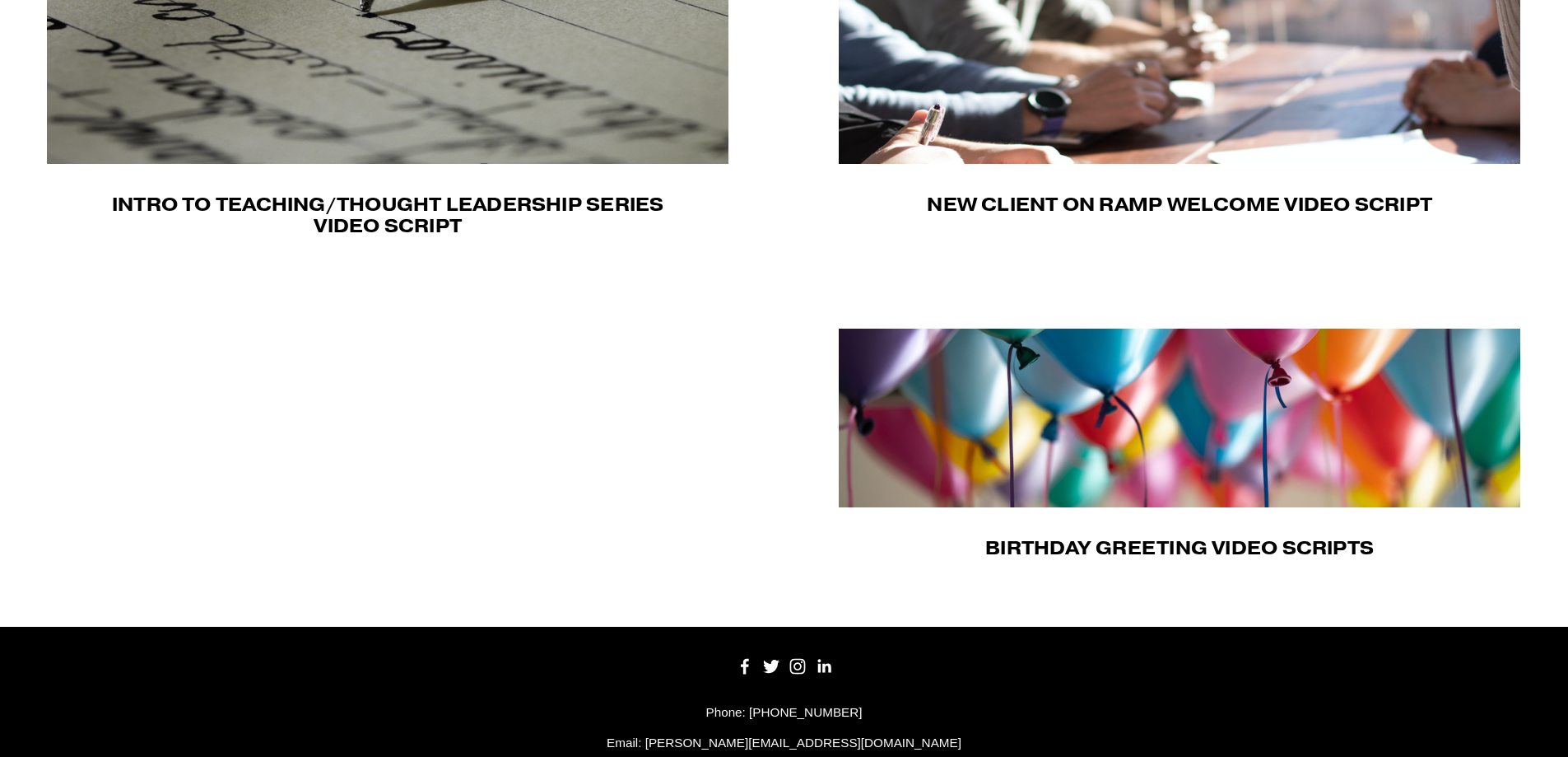
click at [1212, 459] on img at bounding box center [1179, 417] width 681 height 179
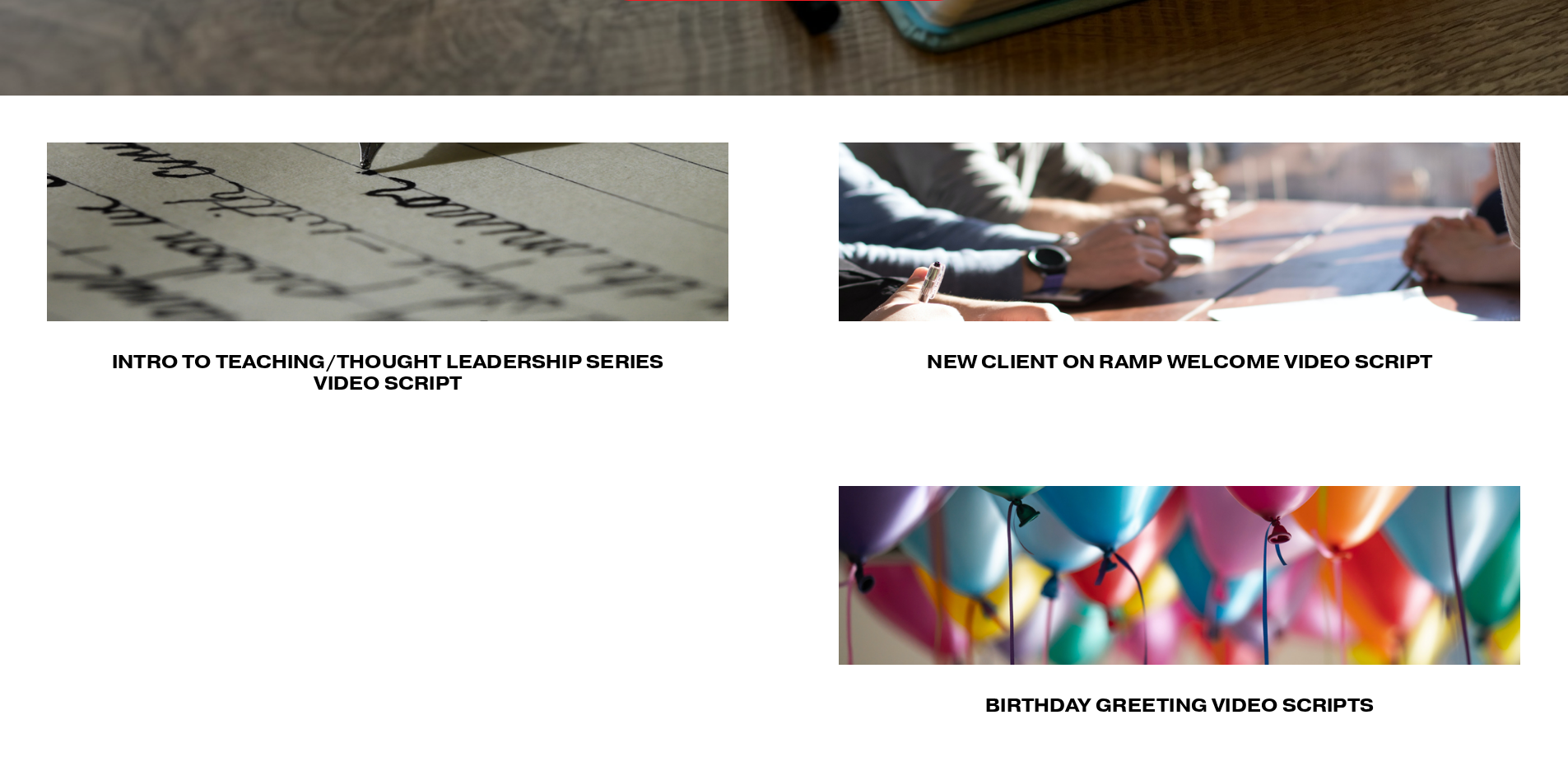
scroll to position [329, 0]
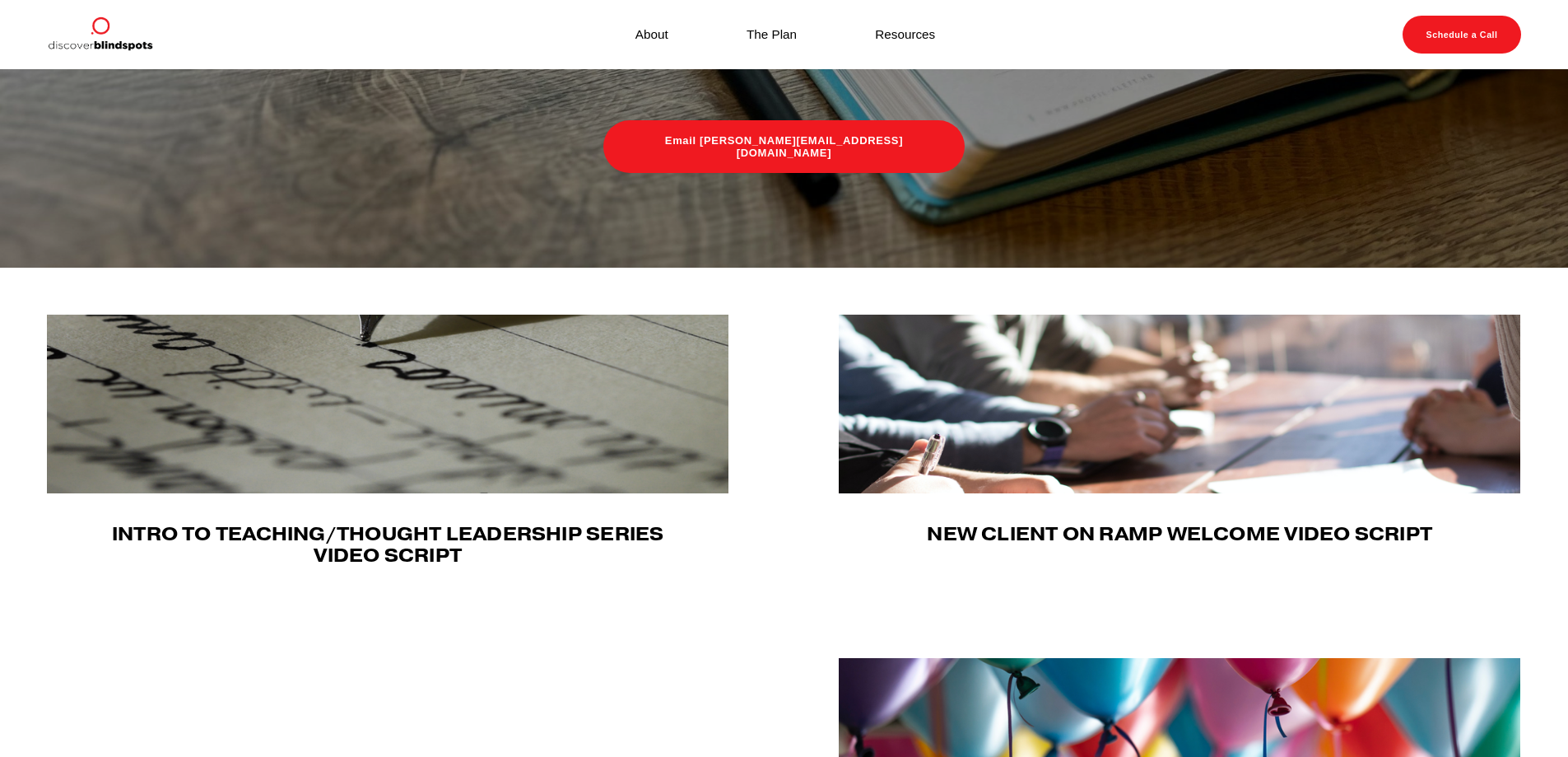
click at [1163, 462] on img at bounding box center [1179, 403] width 681 height 179
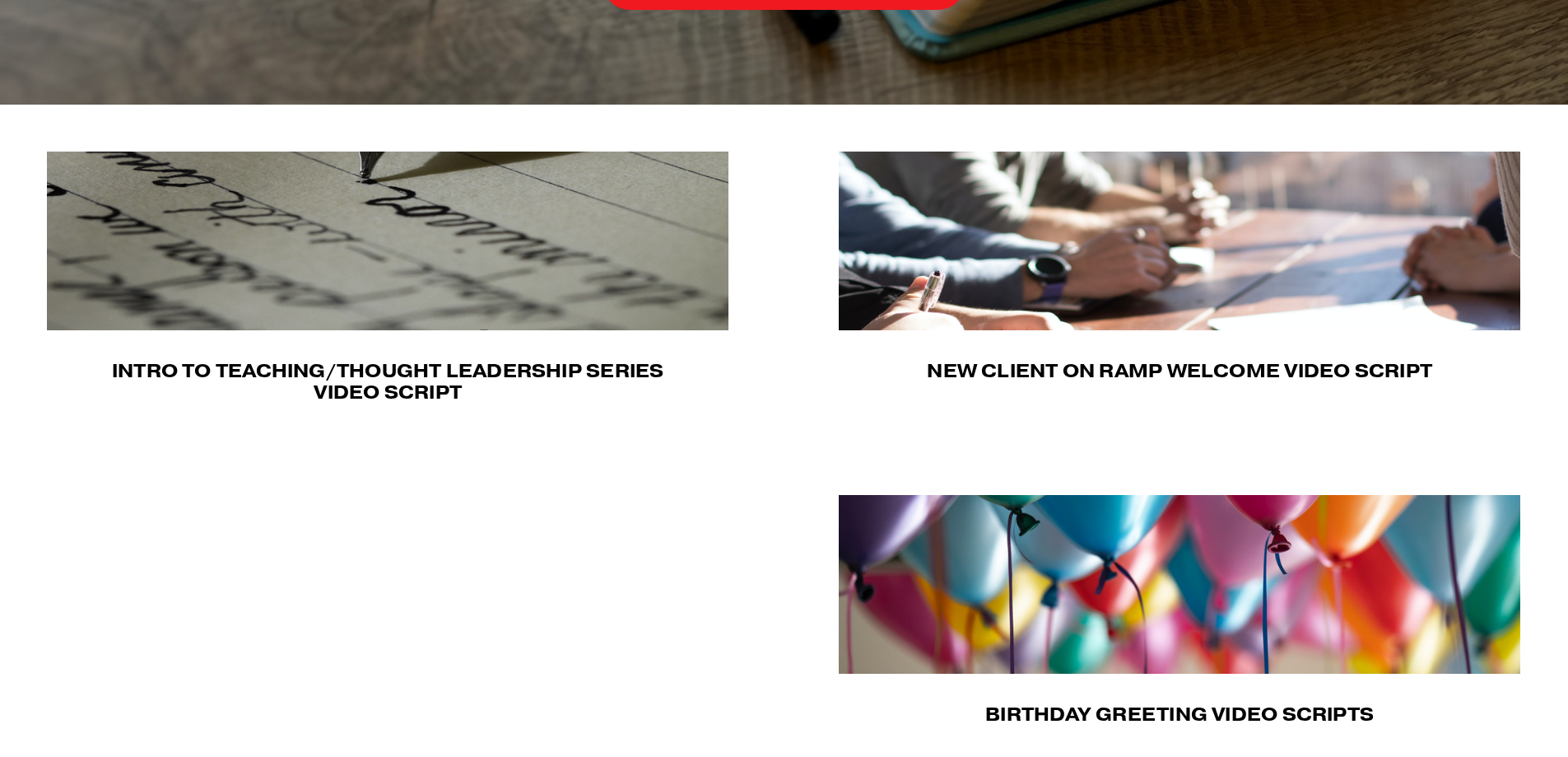
scroll to position [494, 0]
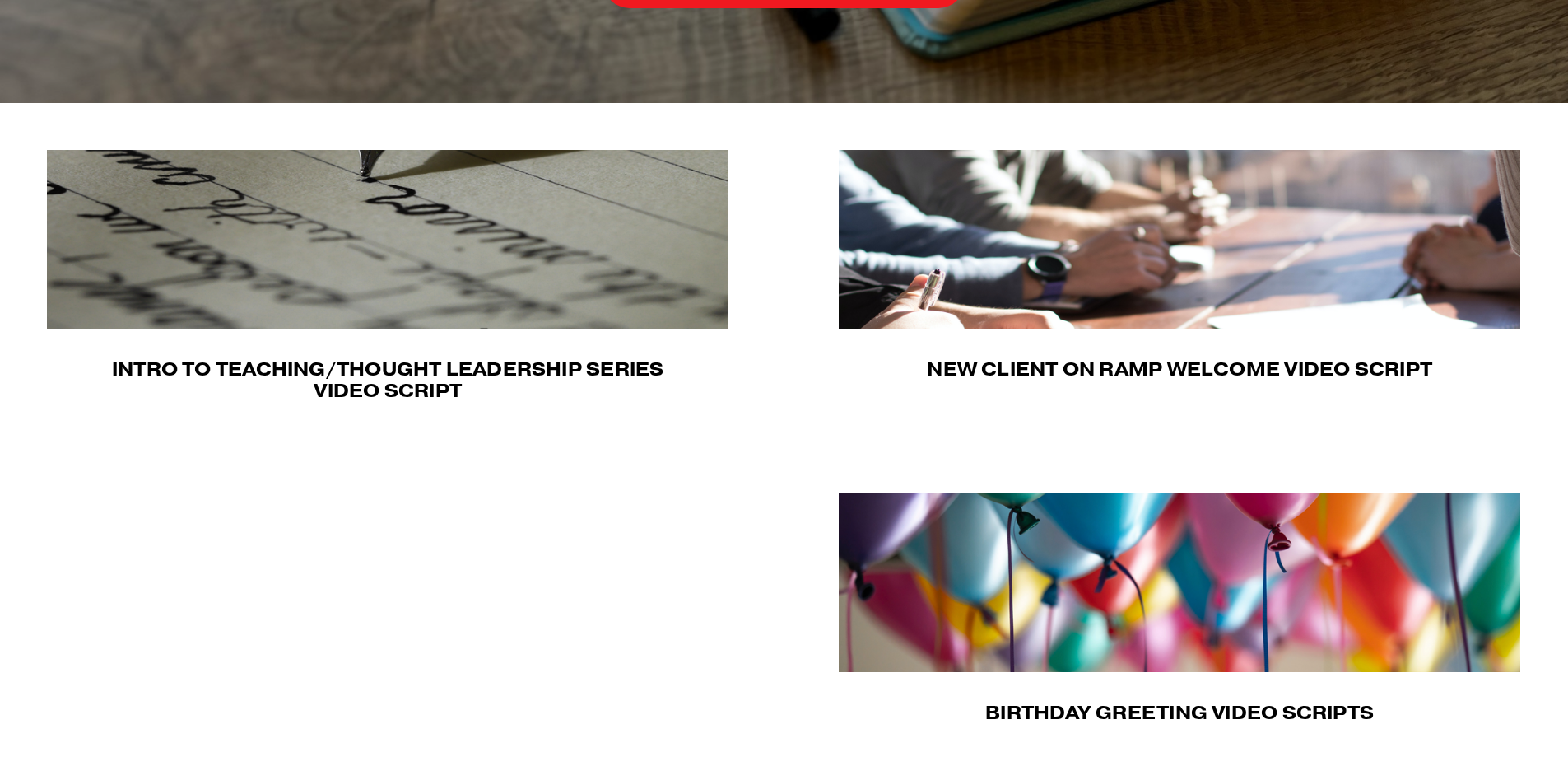
click at [336, 298] on img at bounding box center [387, 239] width 681 height 179
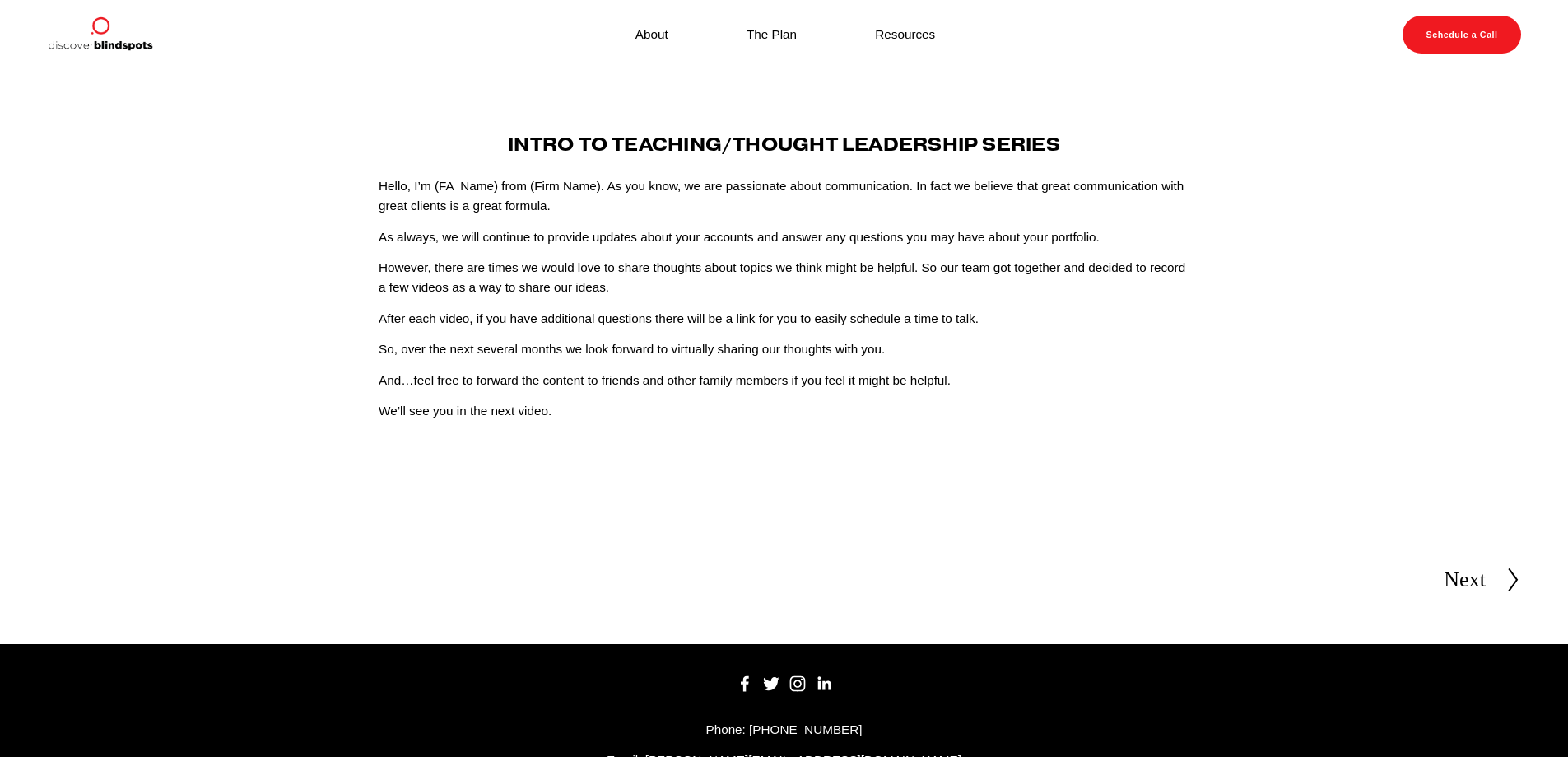
click at [1504, 578] on div at bounding box center [1503, 579] width 36 height 26
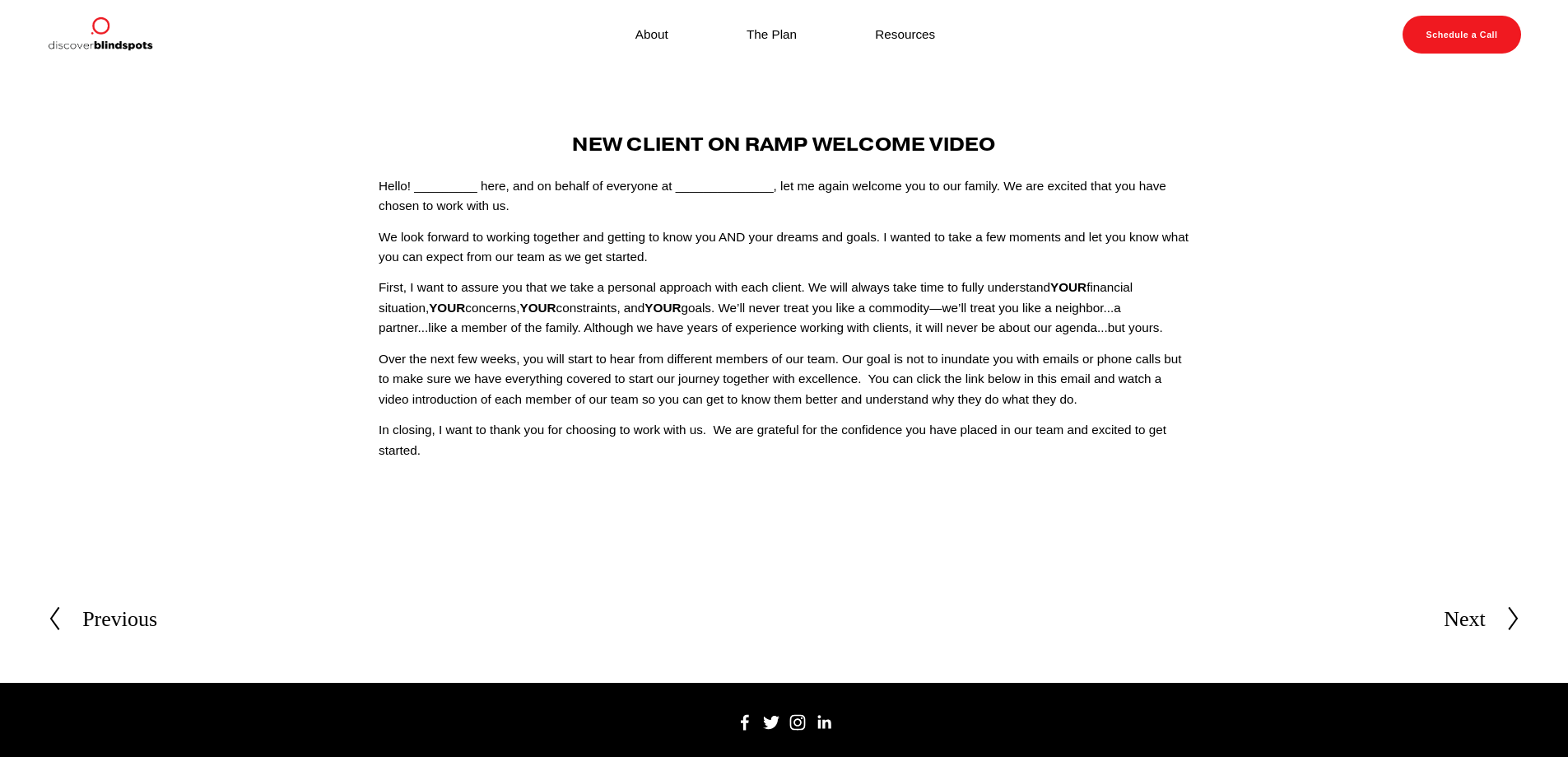
click at [93, 618] on div "Previous" at bounding box center [120, 619] width 75 height 35
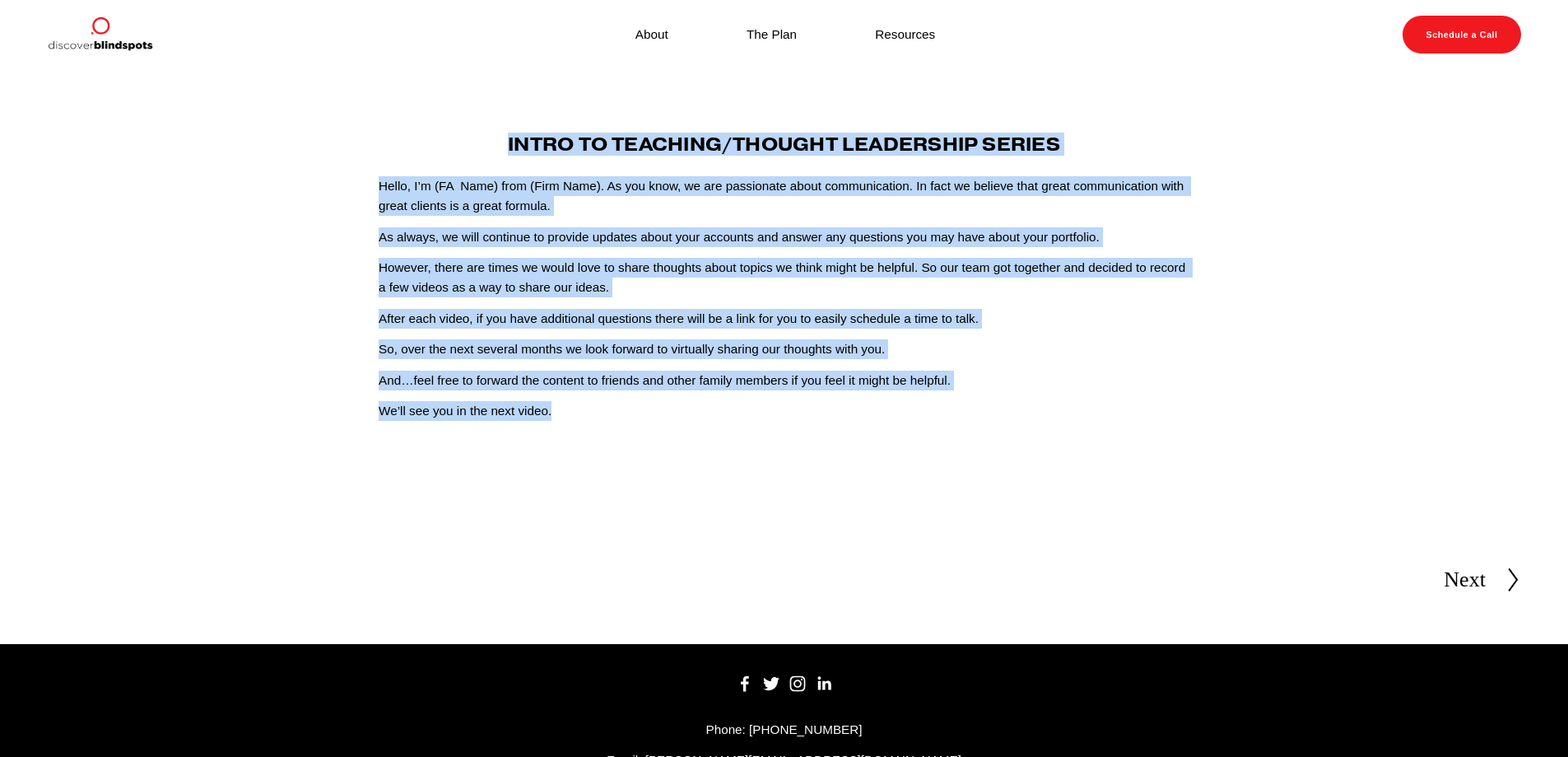
drag, startPoint x: 442, startPoint y: 113, endPoint x: 1263, endPoint y: 437, distance: 882.6
click at [1263, 437] on article "Aug 29 Written By Fletcher Riddle Intro To Teaching/Thought Leadership Series H…" at bounding box center [784, 292] width 1568 height 446
copy div "Intro To Teaching/Thought Leadership Series Hello, I’m (FA Name) from (Firm Nam…"
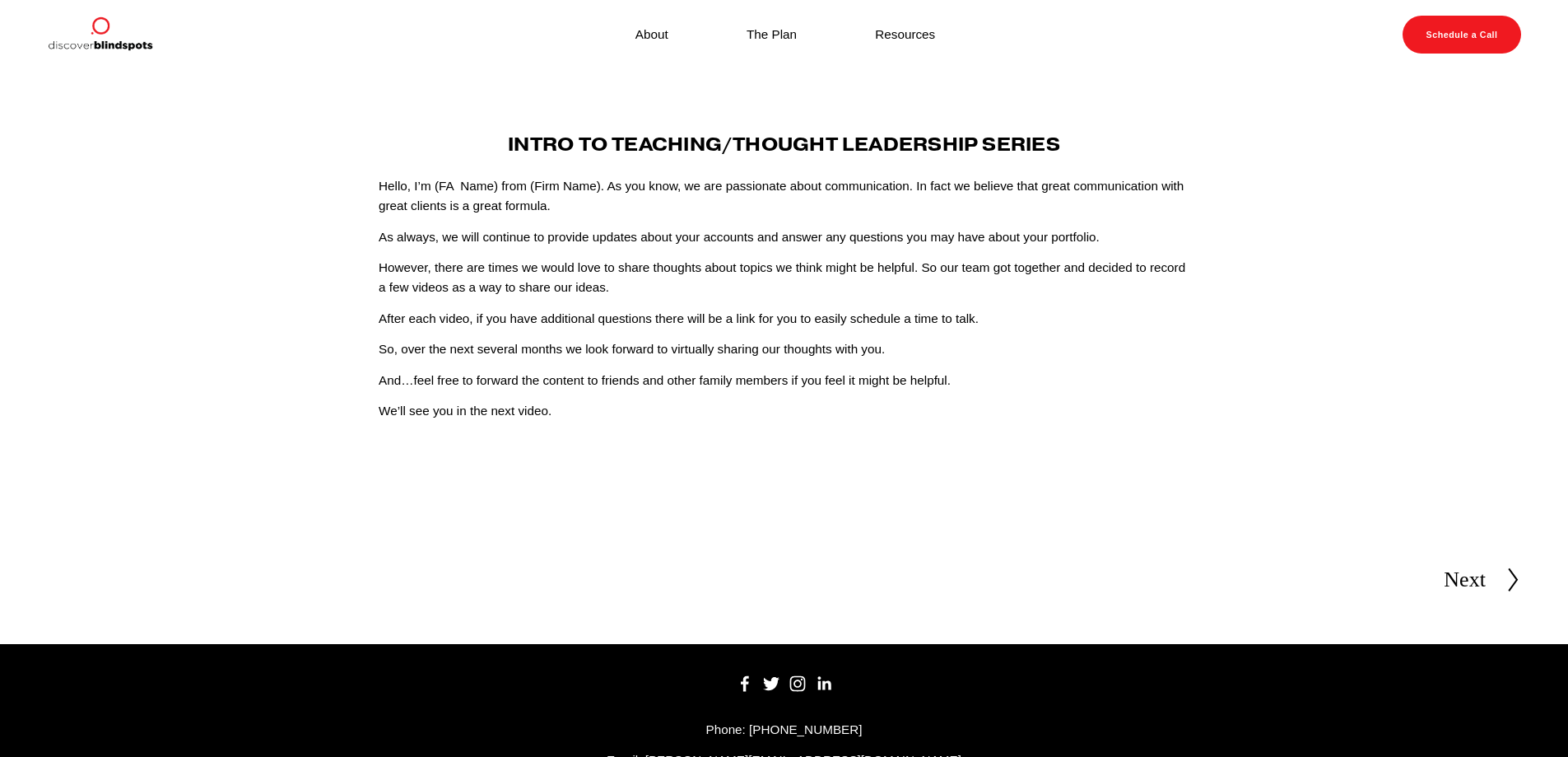
click at [782, 624] on section "Next Next" at bounding box center [784, 579] width 1568 height 128
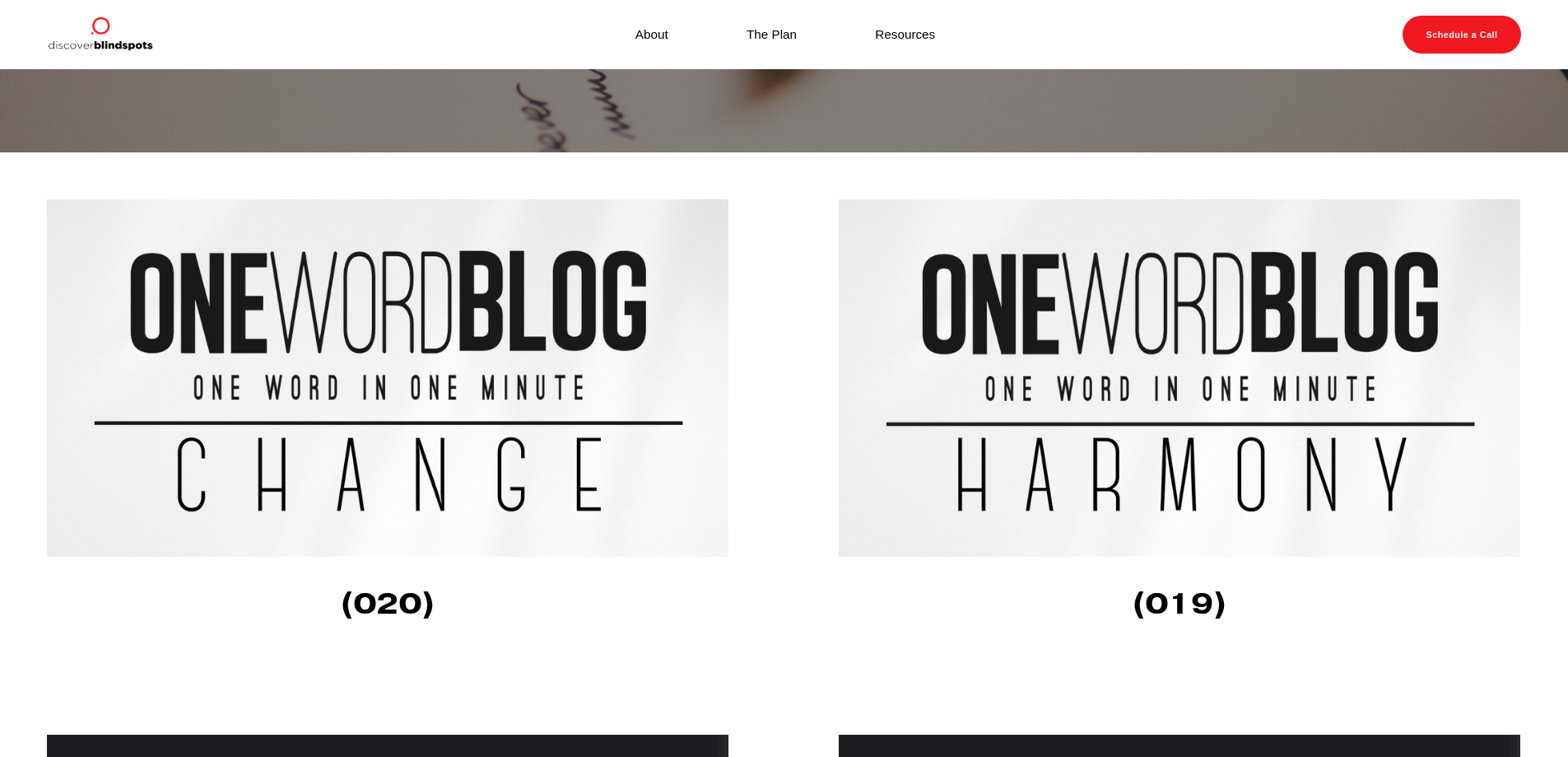
scroll to position [334, 0]
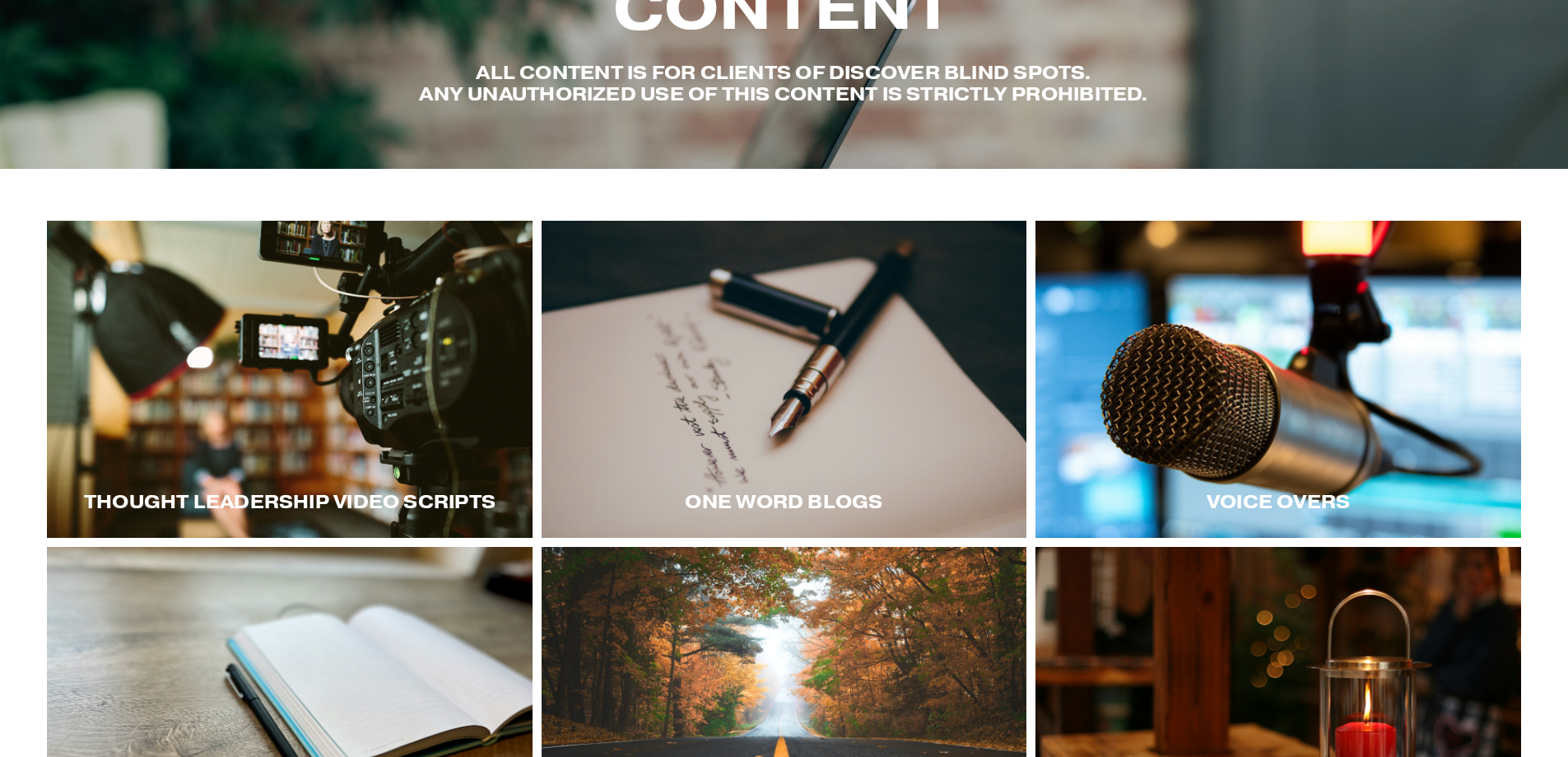
scroll to position [165, 0]
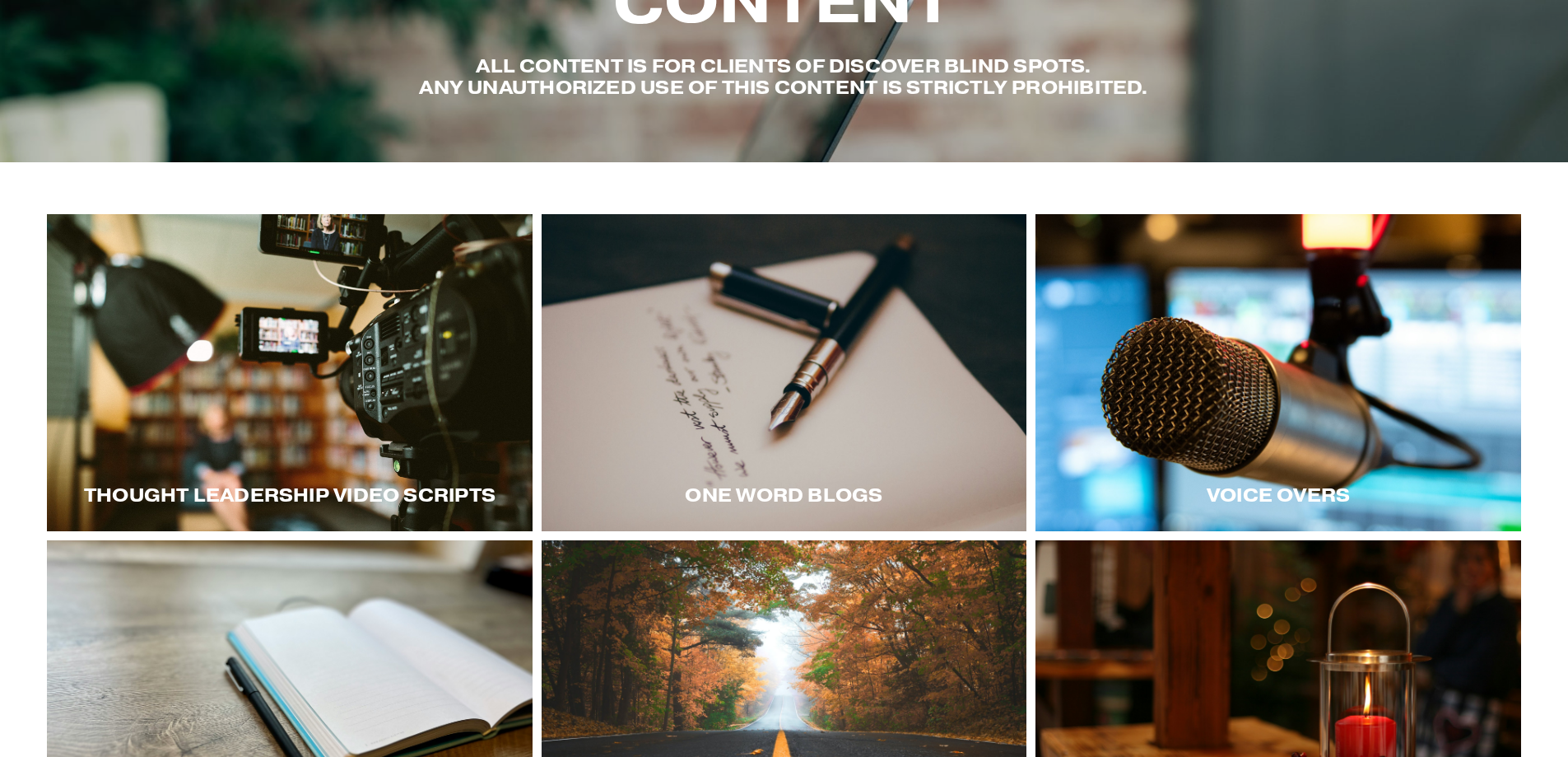
click at [900, 435] on div at bounding box center [784, 372] width 486 height 317
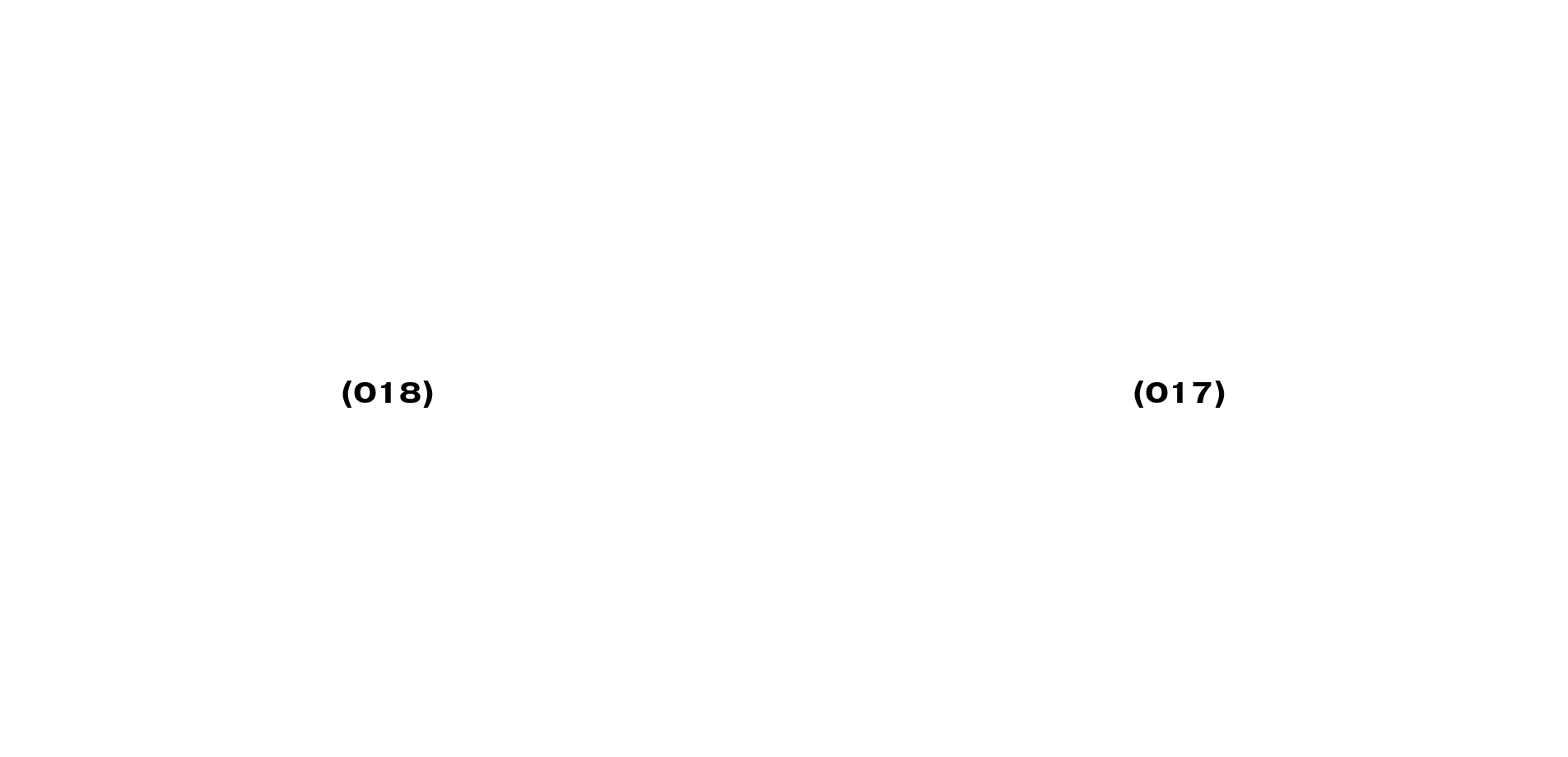
scroll to position [1153, 0]
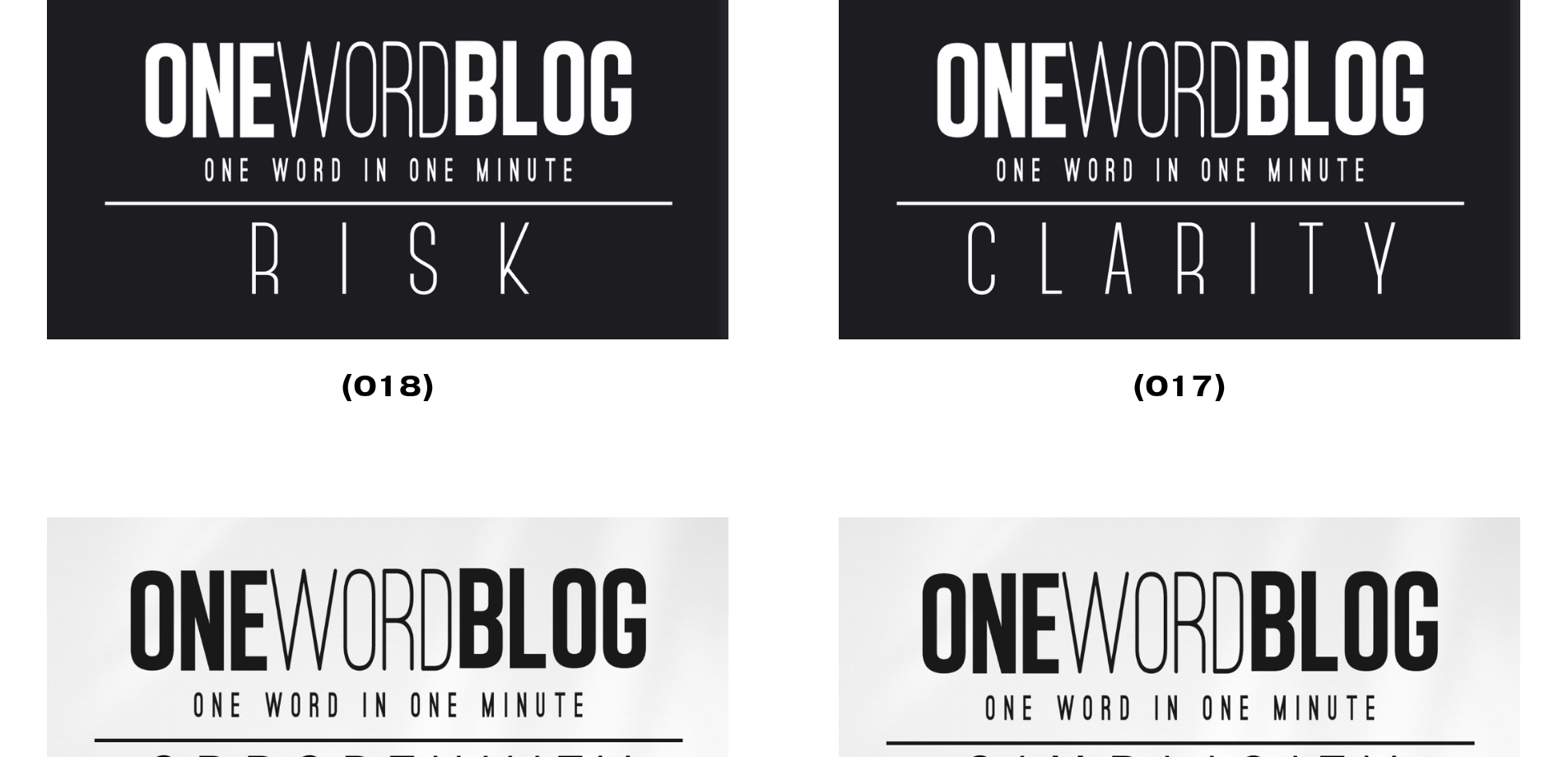
click at [351, 126] on img at bounding box center [388, 161] width 683 height 357
click at [1242, 185] on img at bounding box center [1180, 161] width 683 height 357
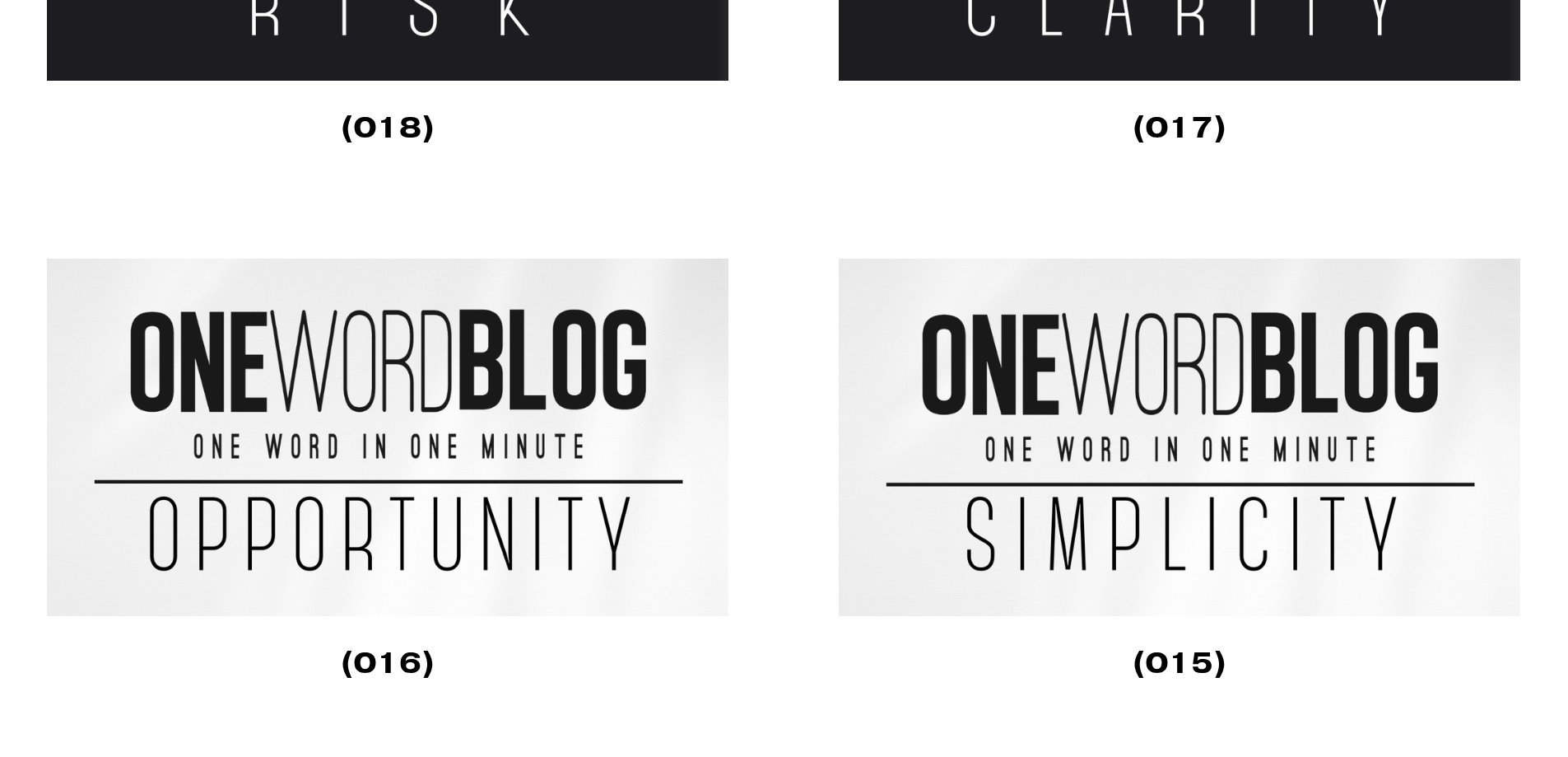
scroll to position [1565, 0]
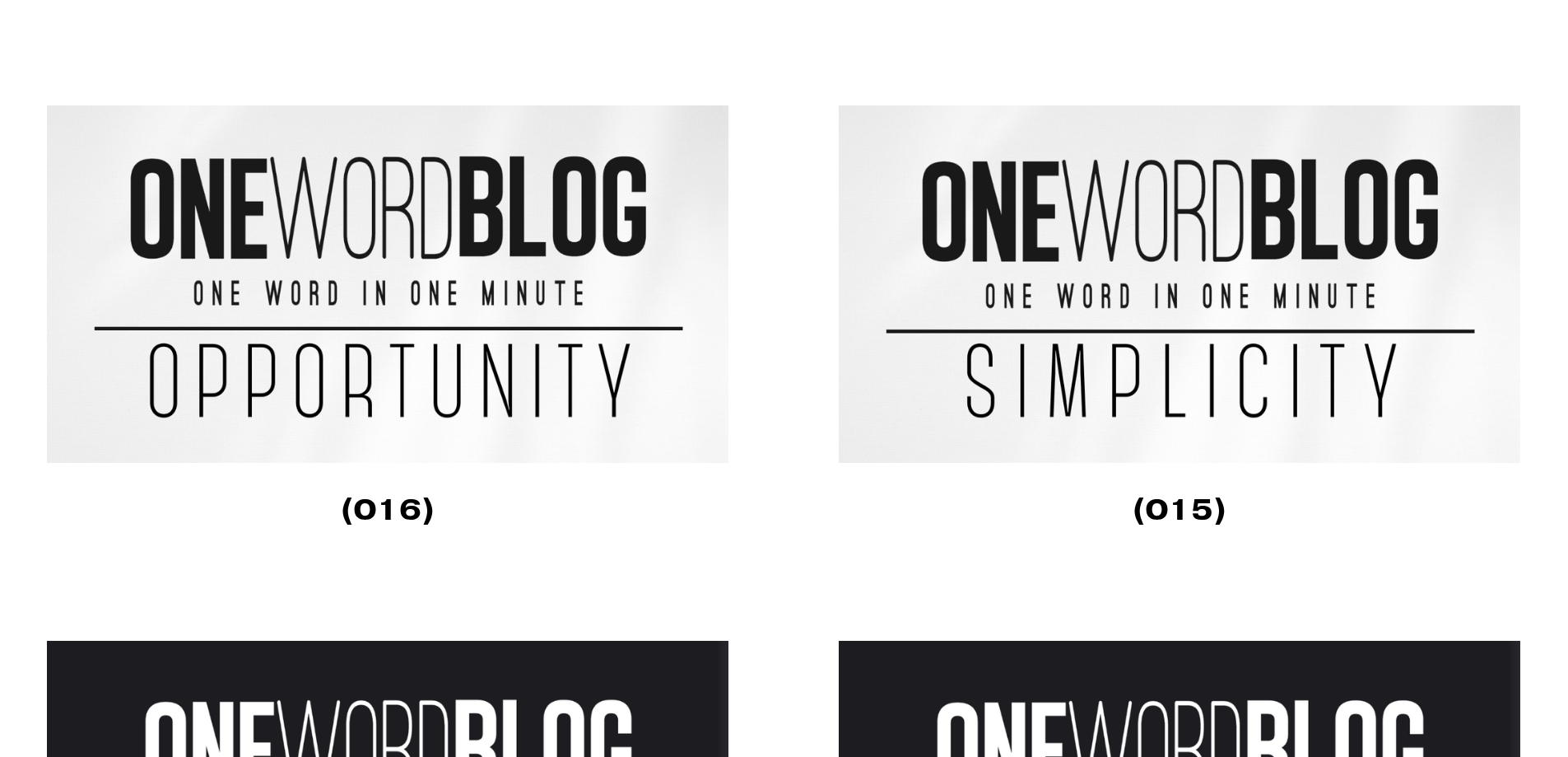
click at [280, 284] on img at bounding box center [388, 284] width 683 height 357
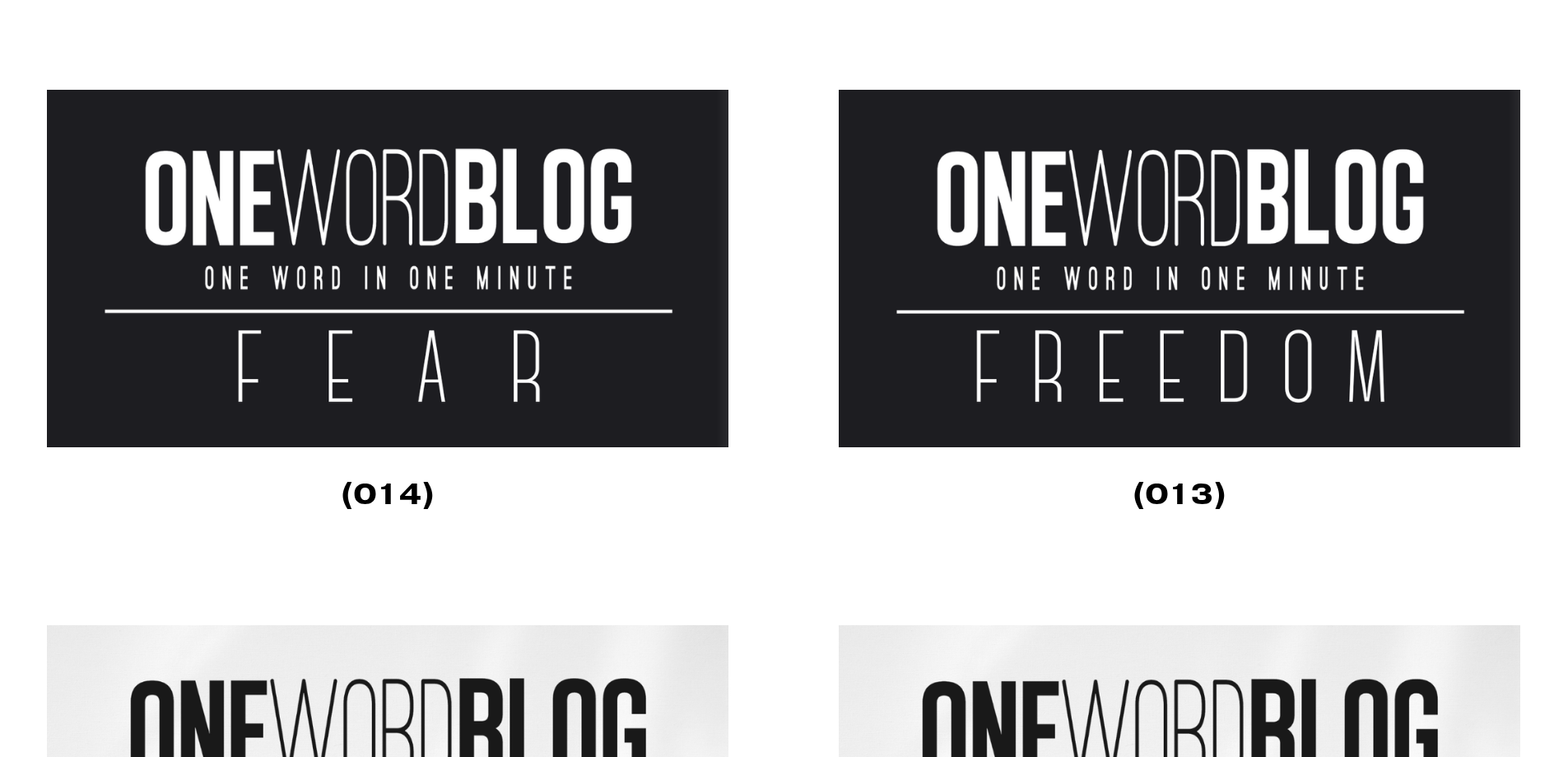
scroll to position [2140, 0]
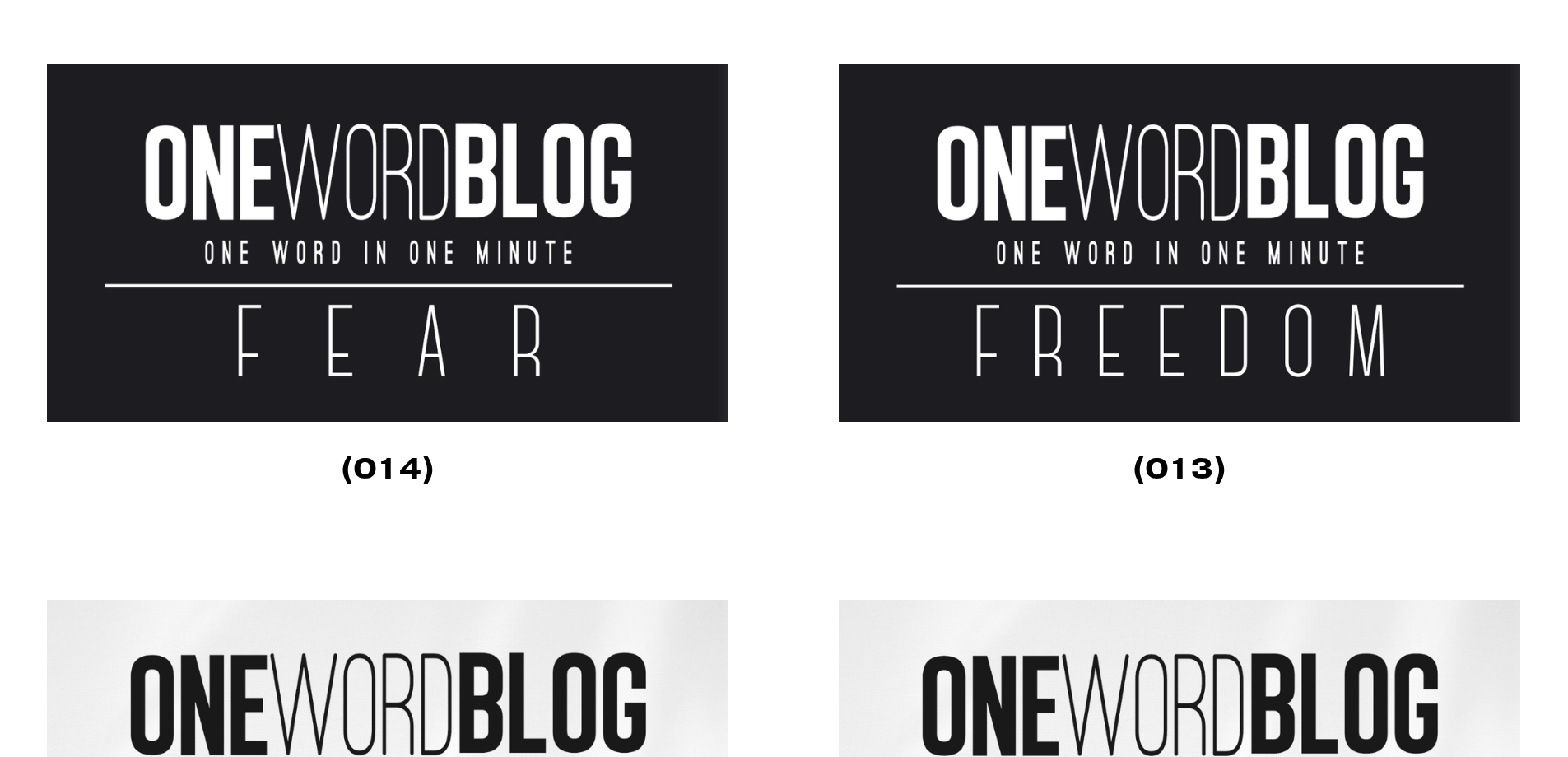
click at [366, 301] on img at bounding box center [388, 243] width 683 height 357
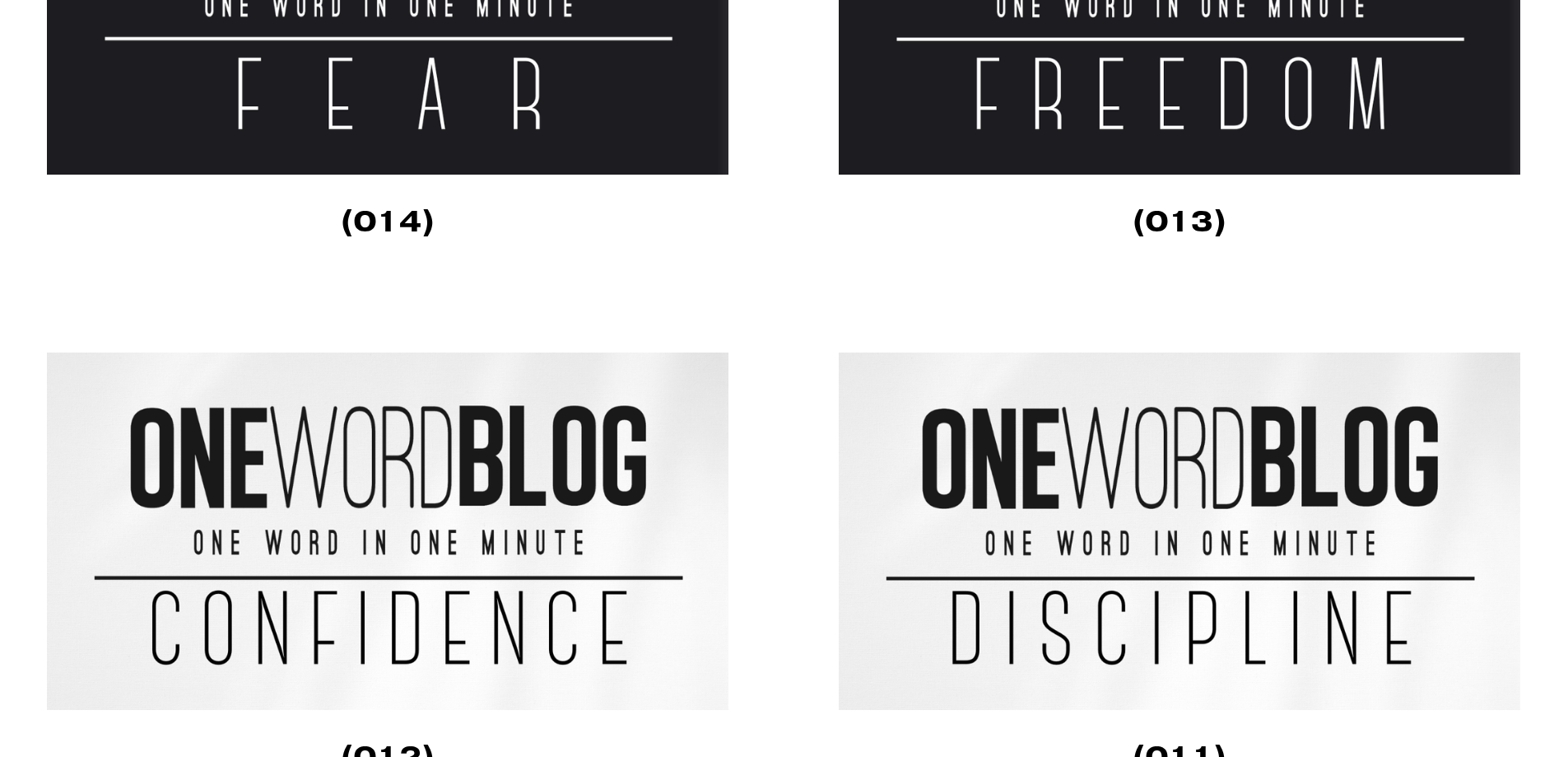
scroll to position [2552, 0]
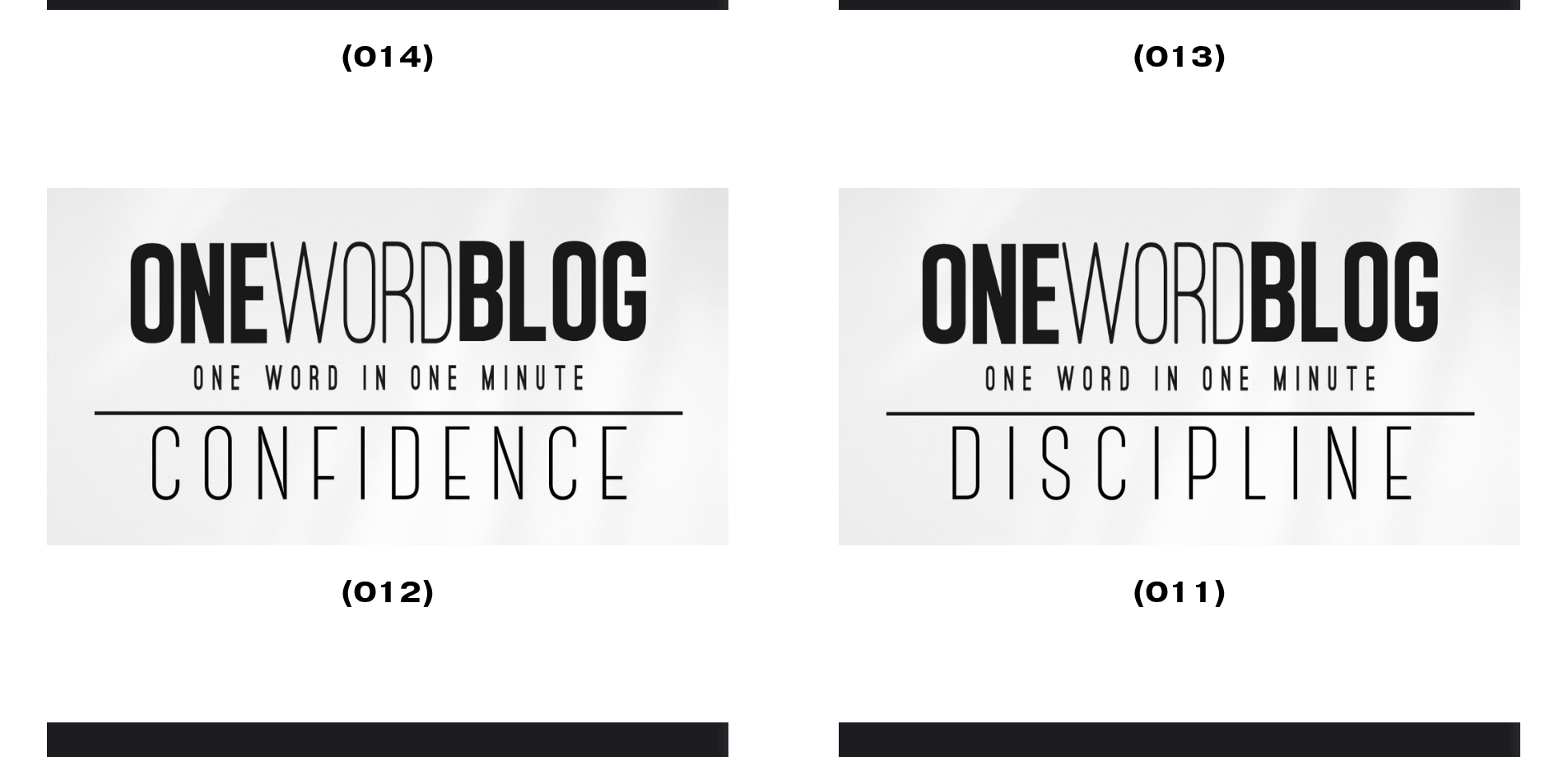
click at [438, 433] on img at bounding box center [388, 367] width 683 height 357
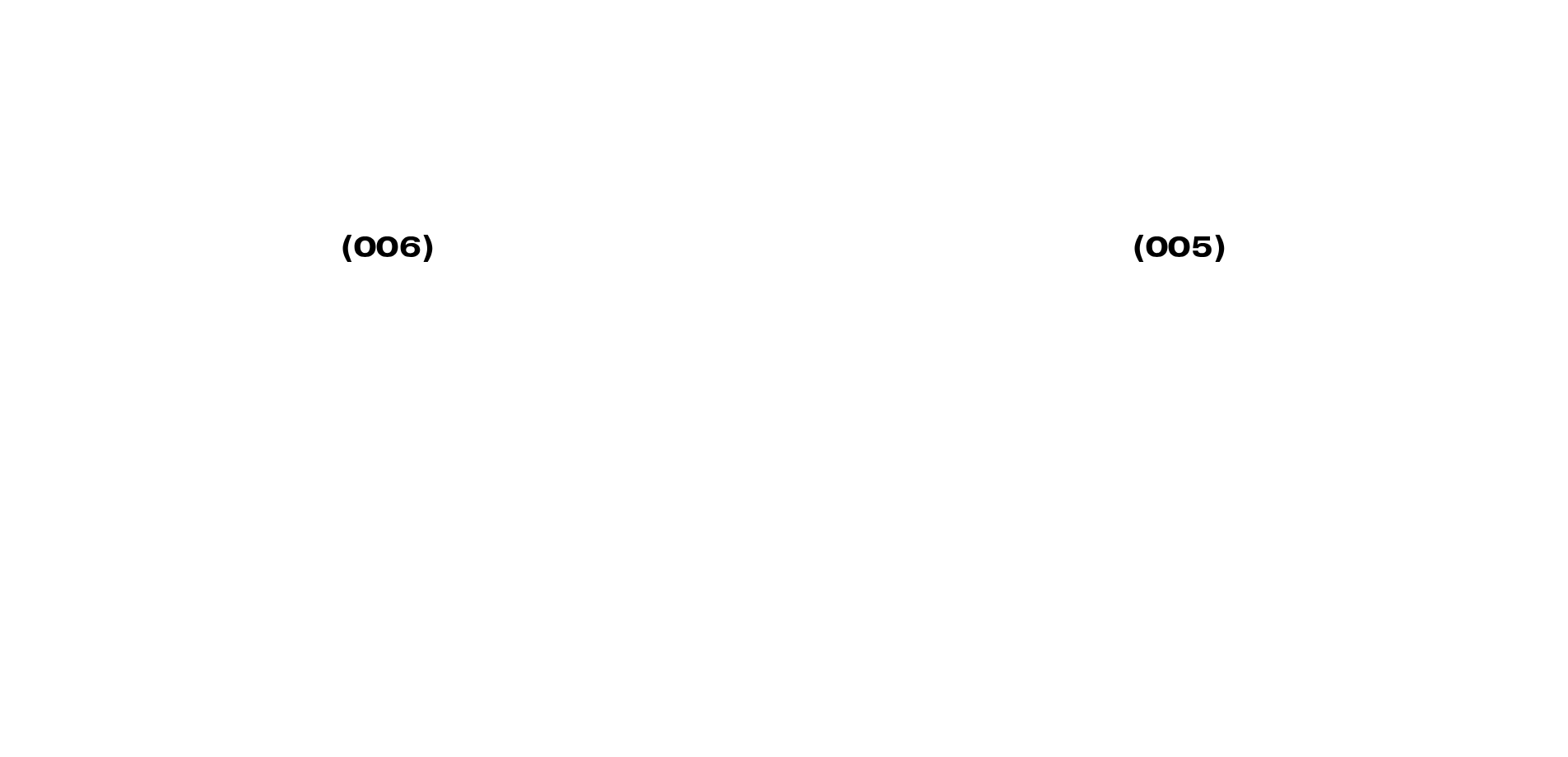
scroll to position [4610, 0]
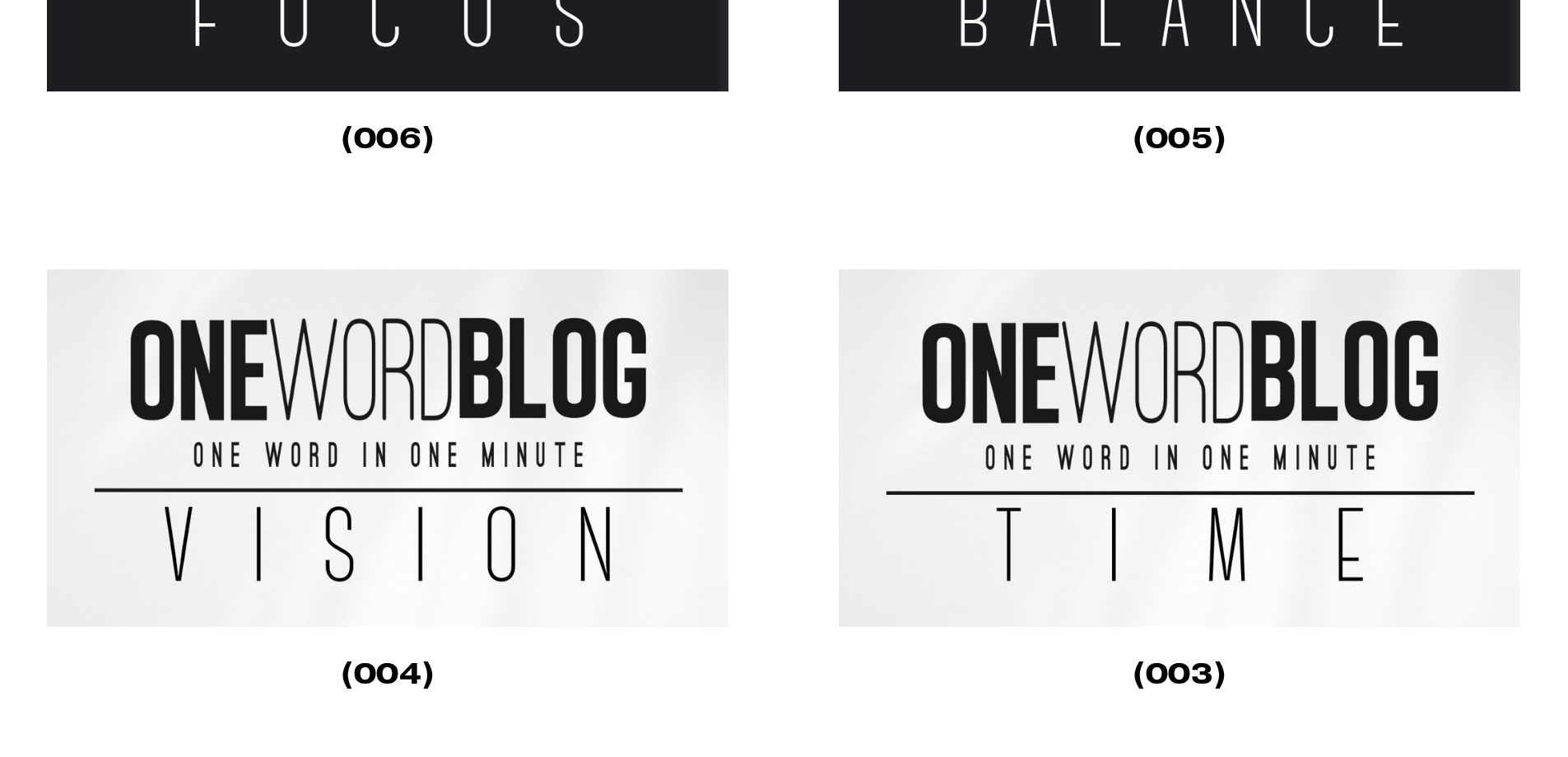
click at [1264, 566] on img at bounding box center [1180, 448] width 683 height 357
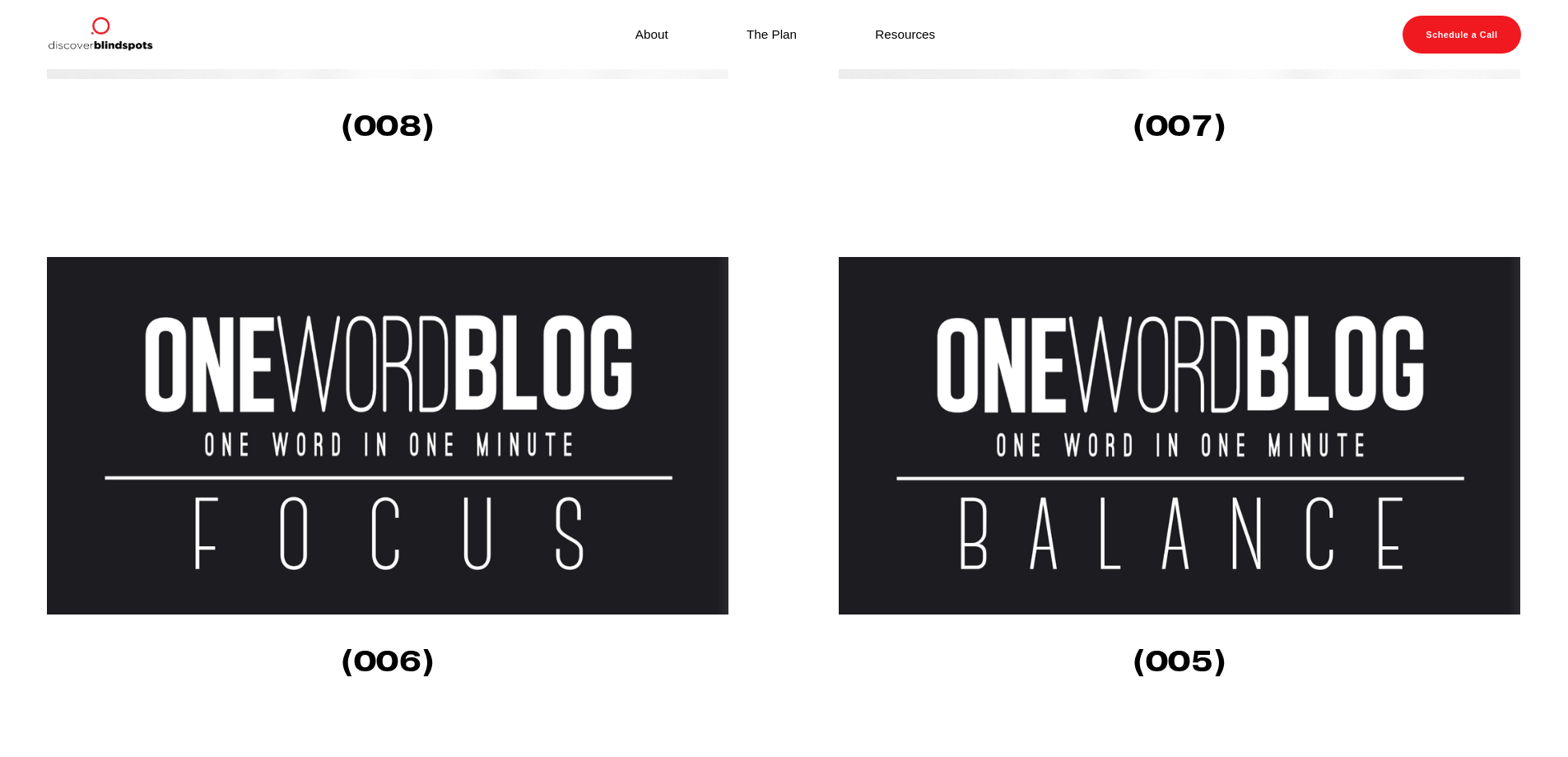
scroll to position [3787, 0]
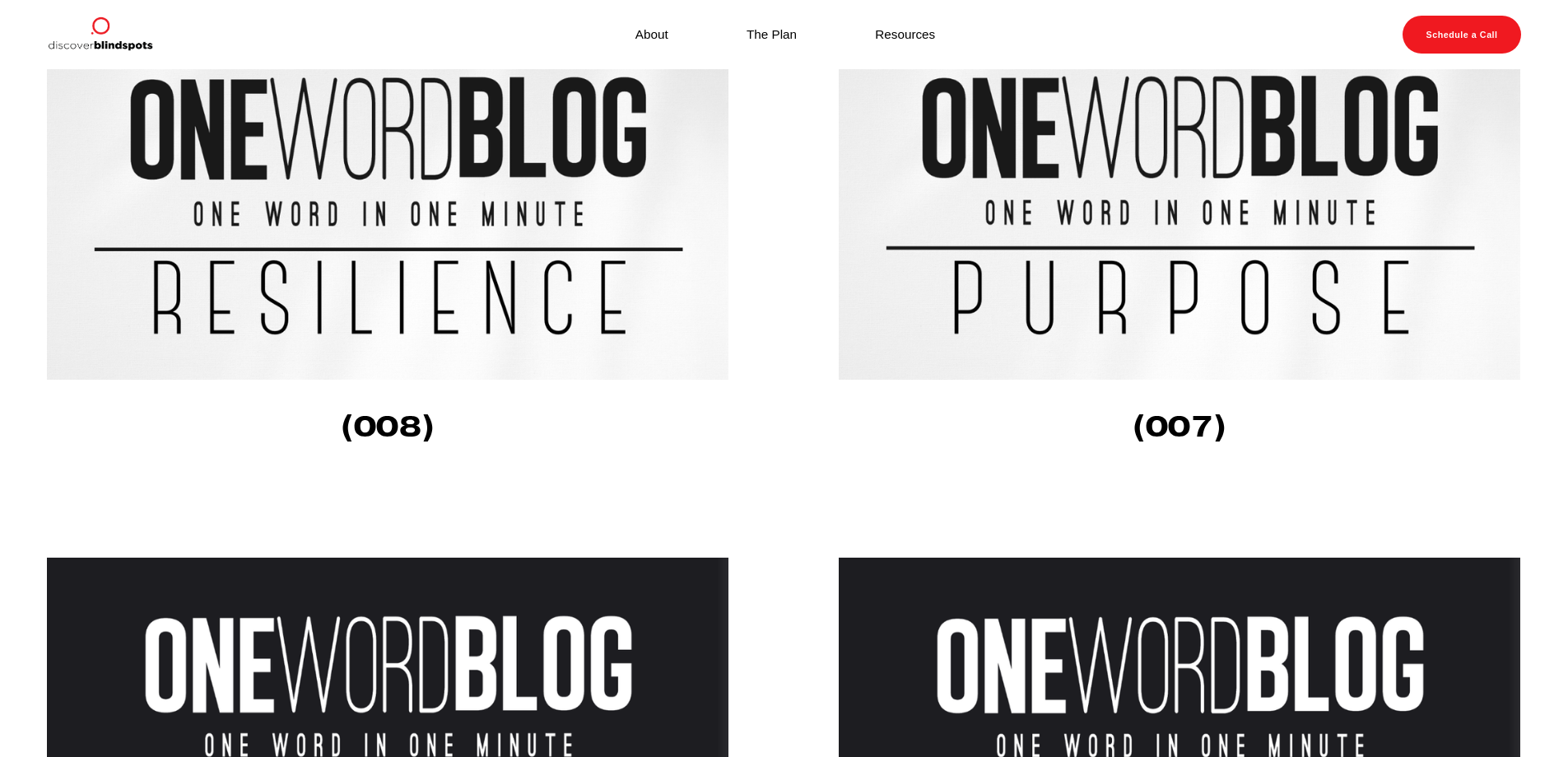
click at [362, 196] on img at bounding box center [388, 201] width 683 height 357
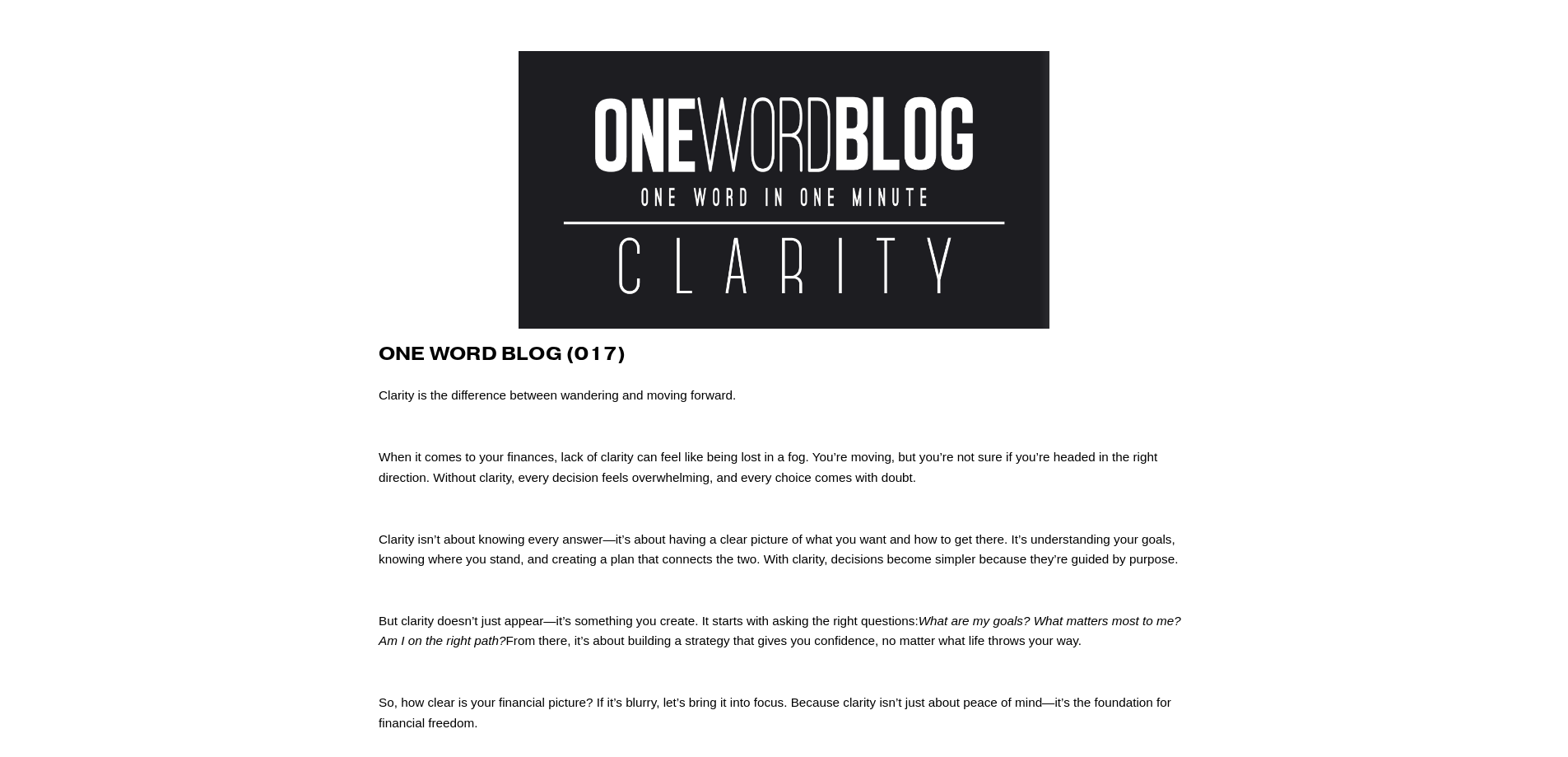
scroll to position [165, 0]
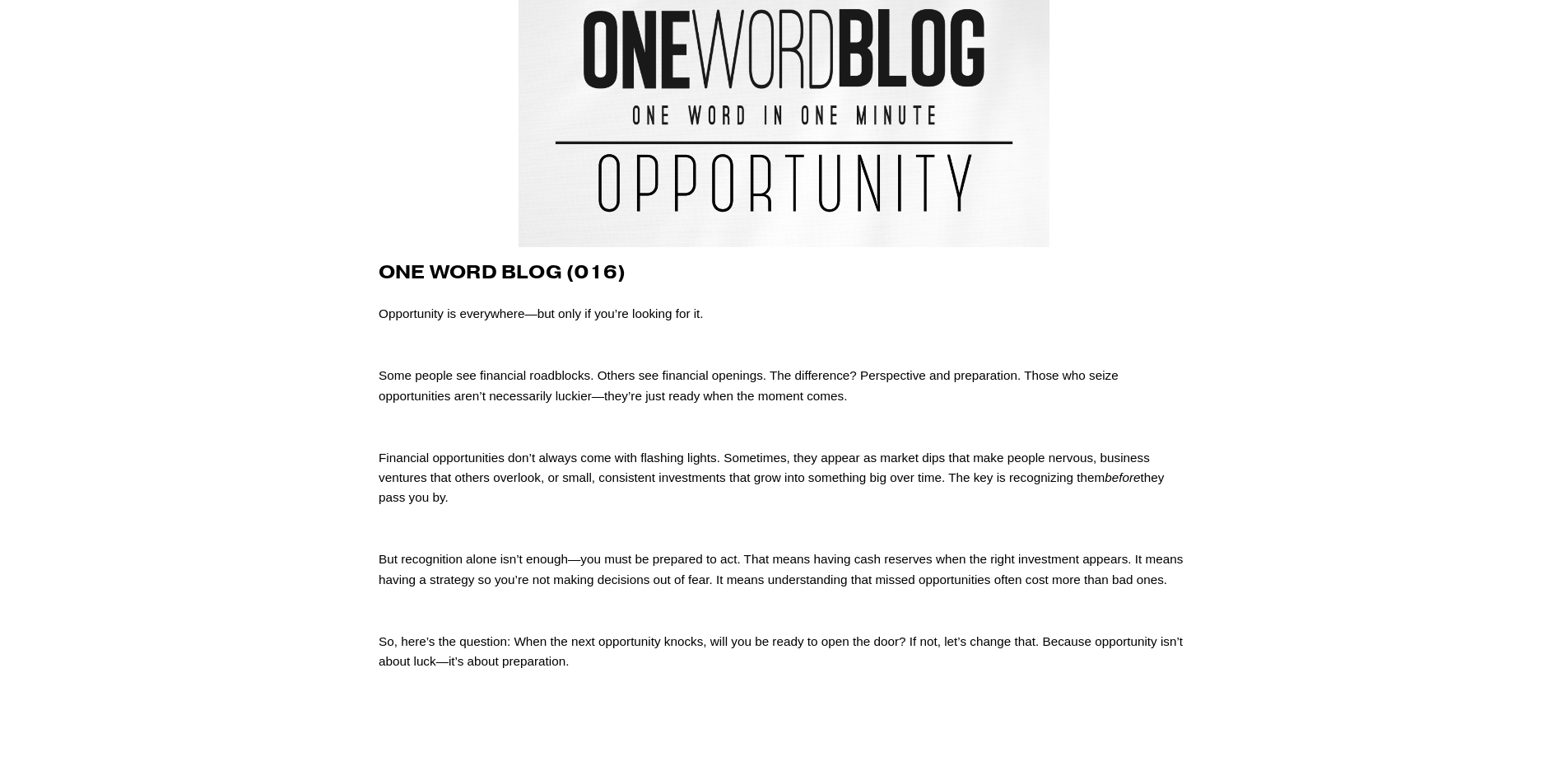
scroll to position [165, 0]
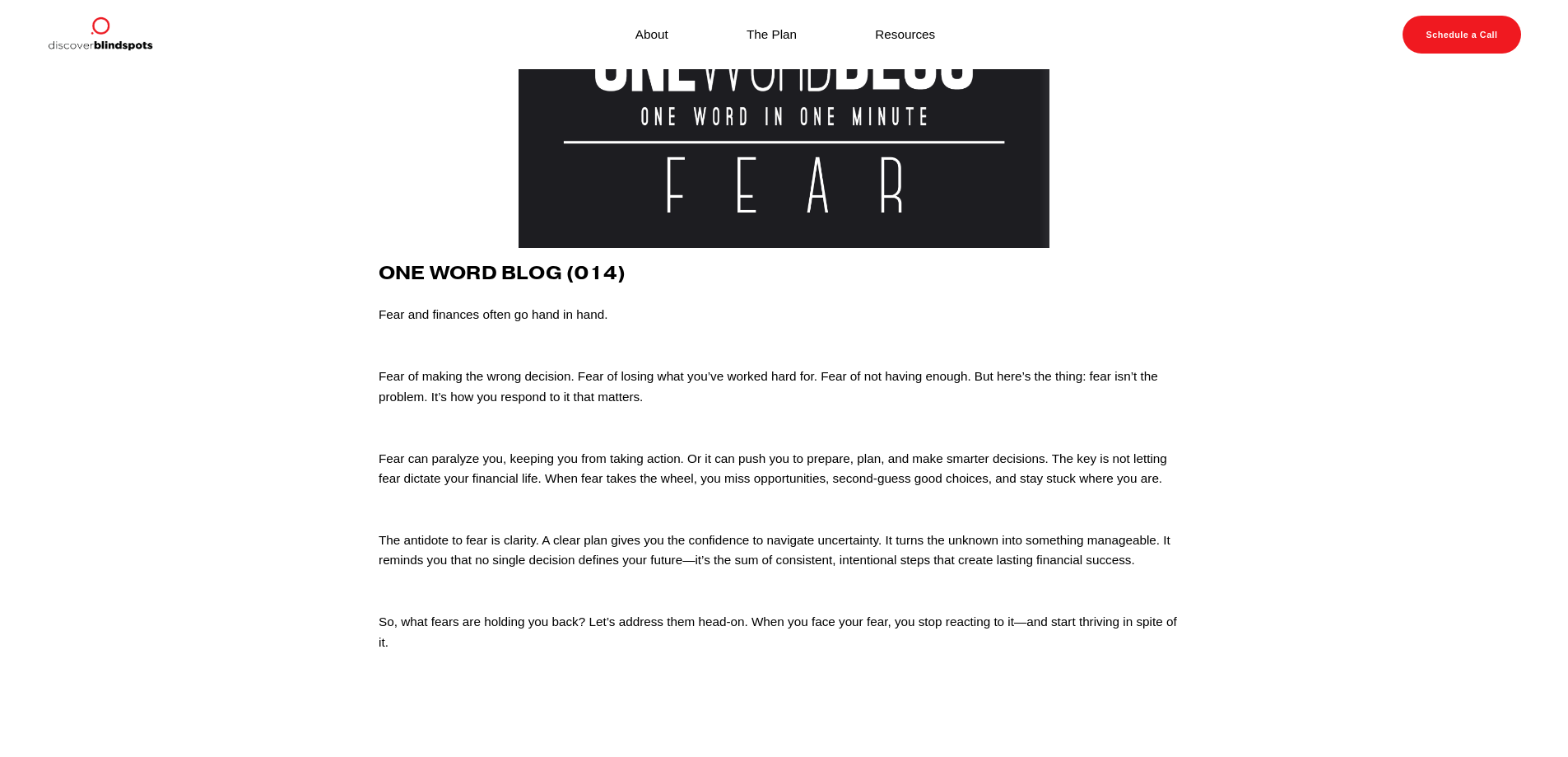
scroll to position [165, 0]
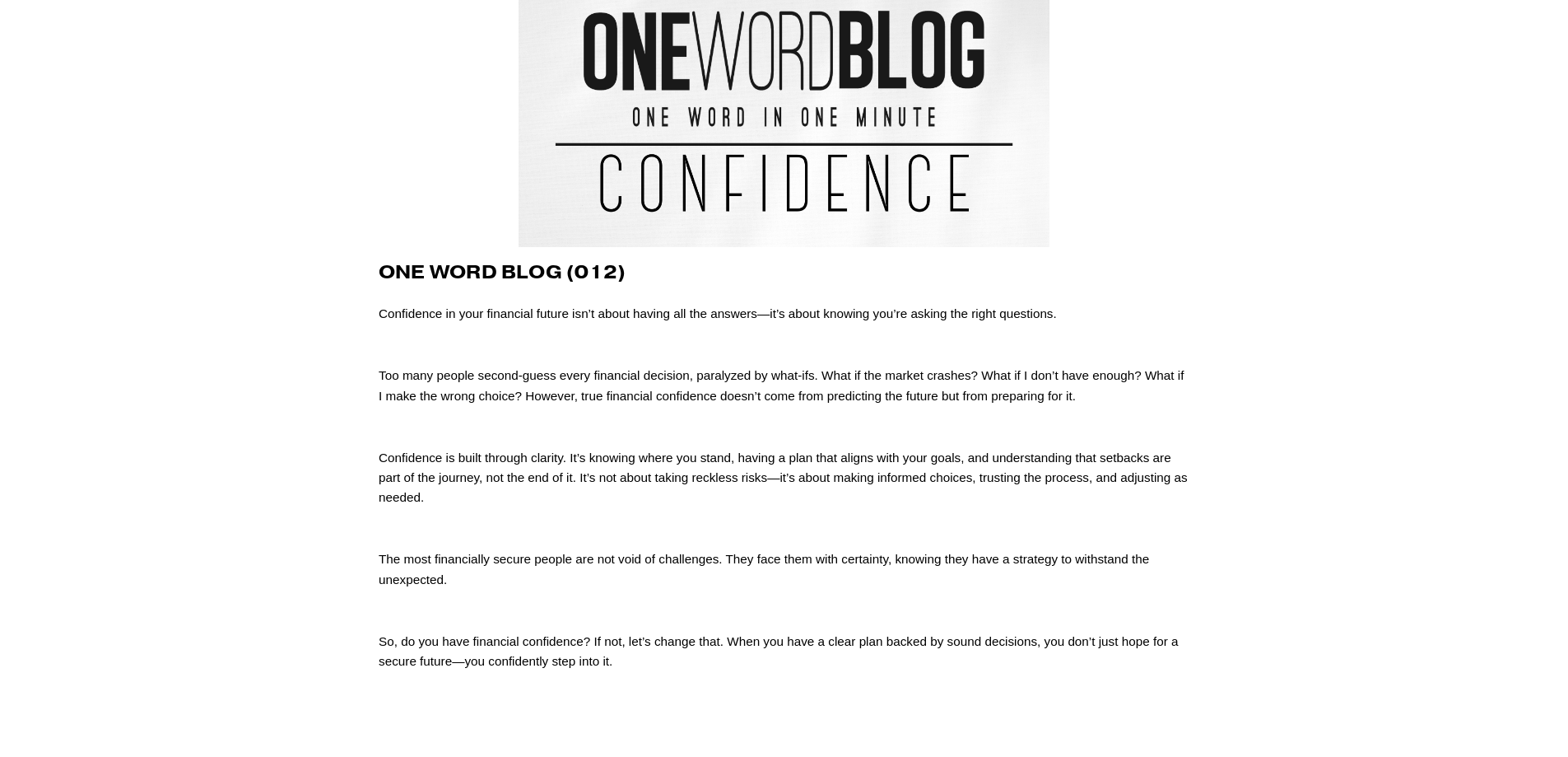
scroll to position [165, 0]
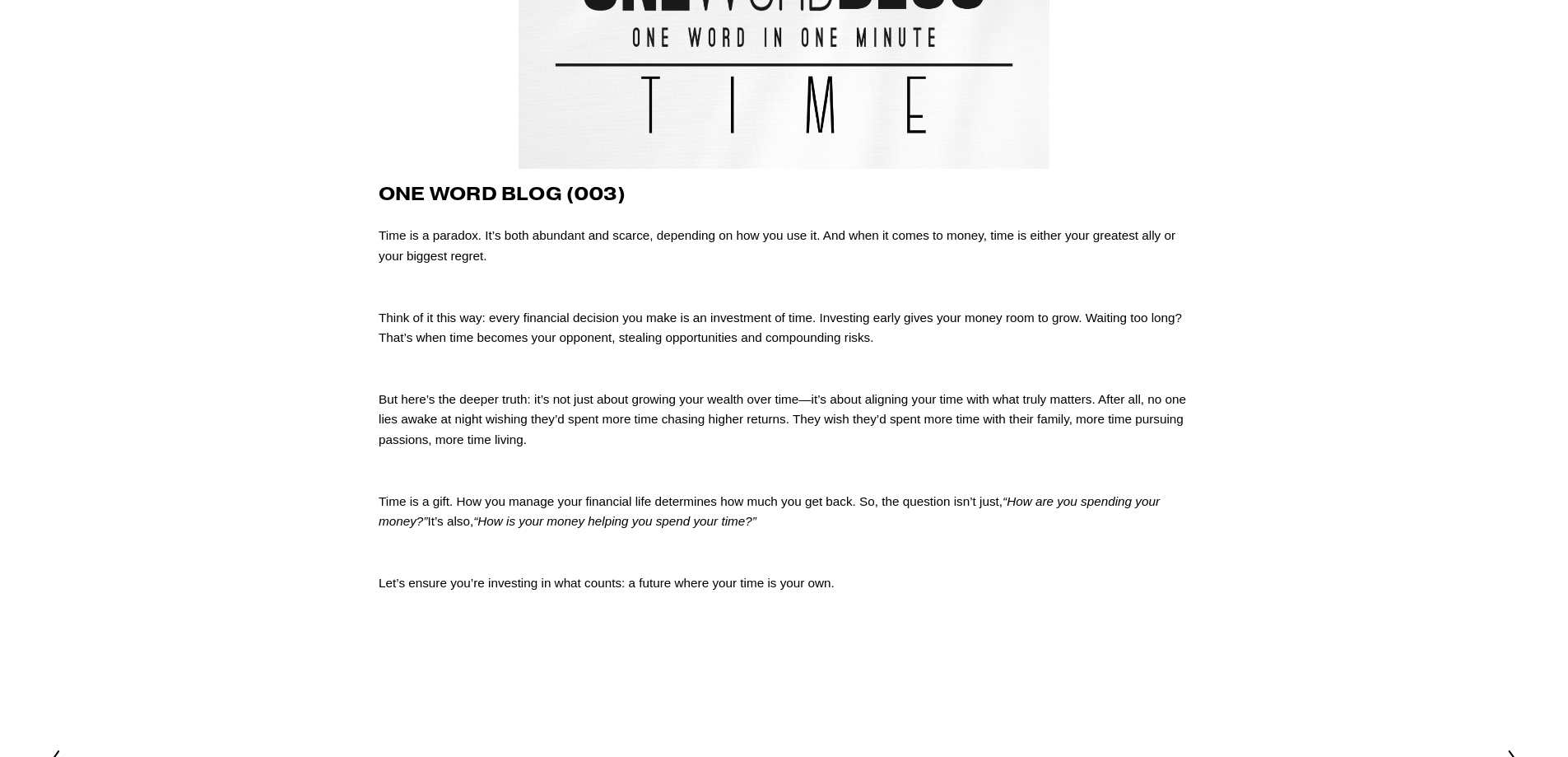
scroll to position [329, 0]
